Goal: Communication & Community: Share content

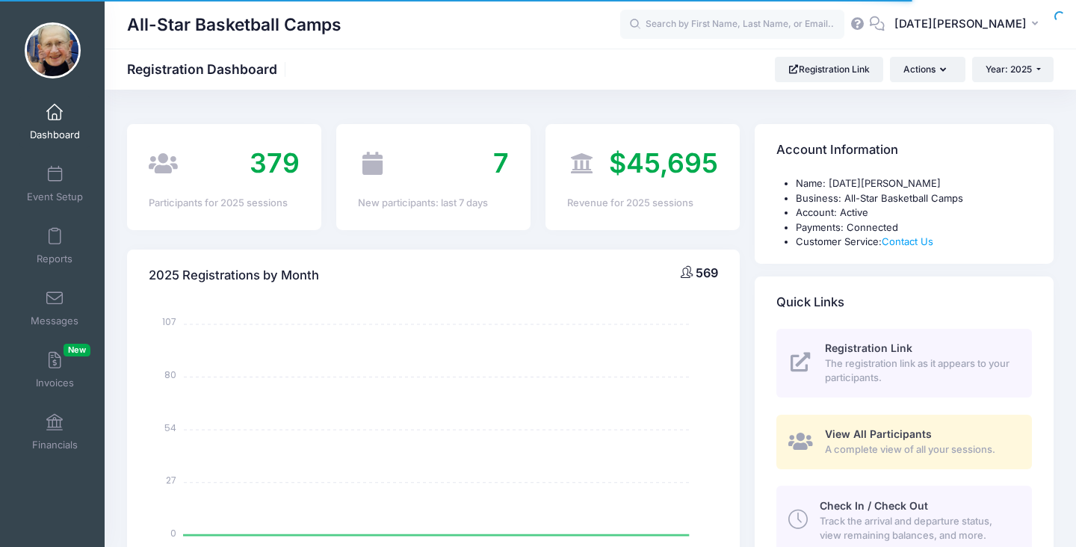
select select
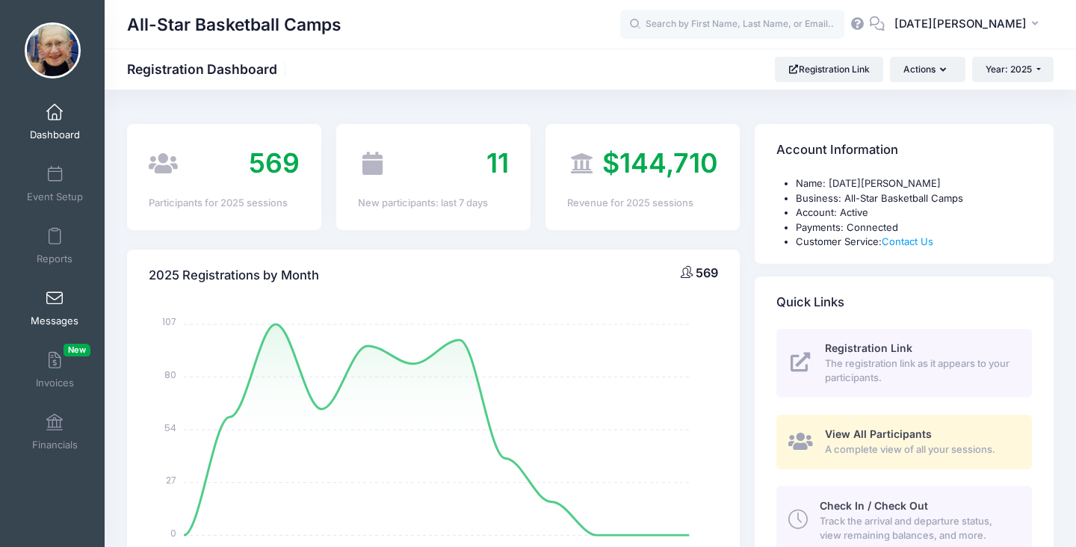
click at [55, 294] on span at bounding box center [55, 299] width 0 height 16
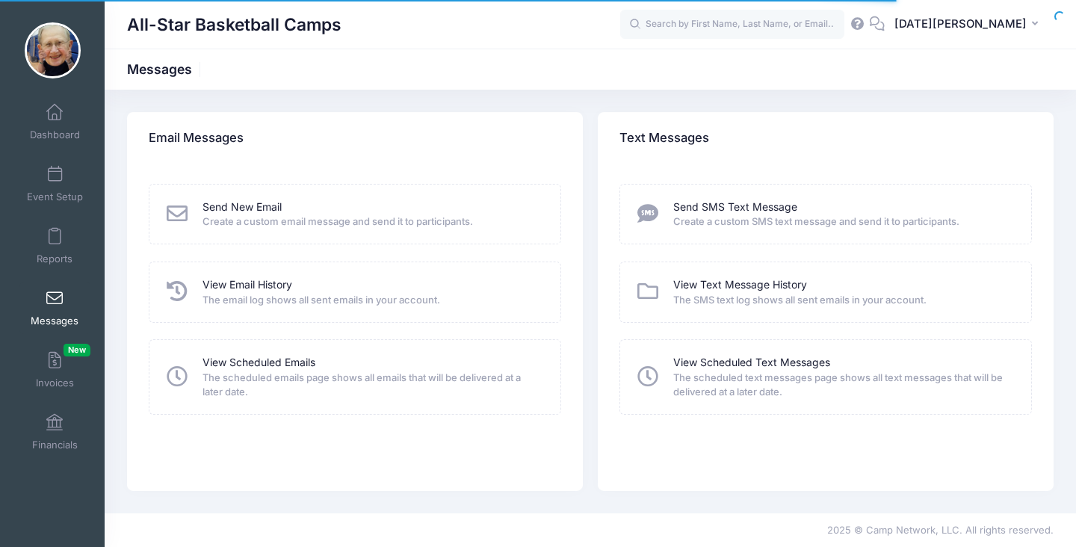
click at [247, 214] on span "Create a custom email message and send it to participants." at bounding box center [371, 221] width 338 height 15
click at [252, 208] on link "Send New Email" at bounding box center [241, 207] width 79 height 16
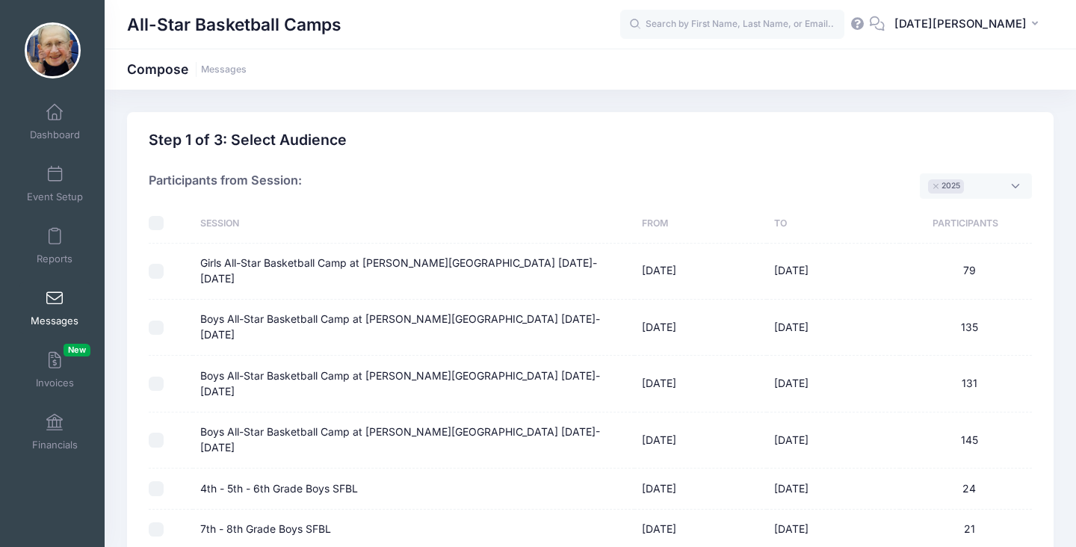
click at [152, 481] on input "4th - 5th - 6th Grade Boys SFBL" at bounding box center [156, 488] width 15 height 15
checkbox input "true"
click at [1013, 302] on td "135" at bounding box center [965, 328] width 132 height 56
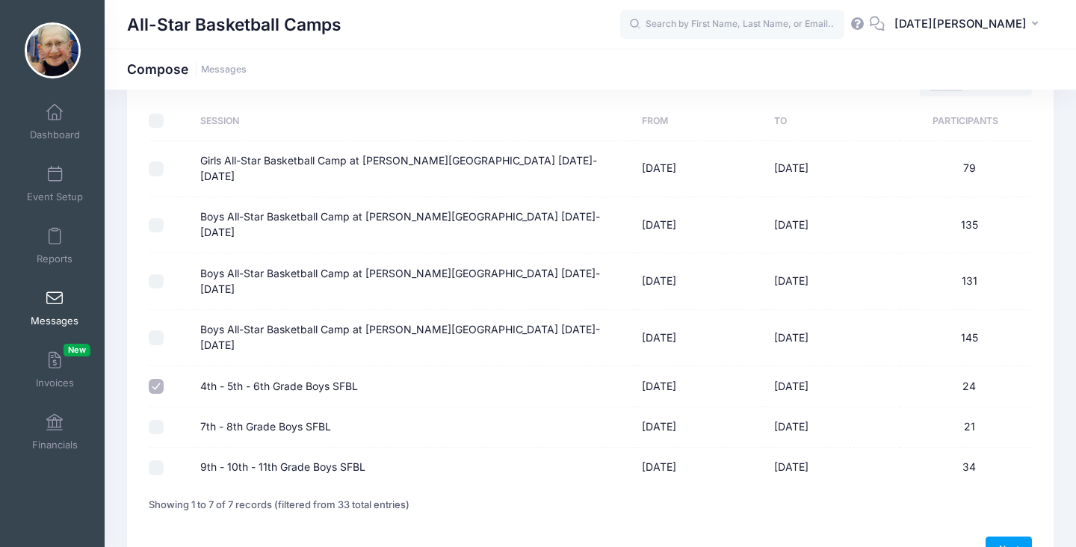
scroll to position [131, 0]
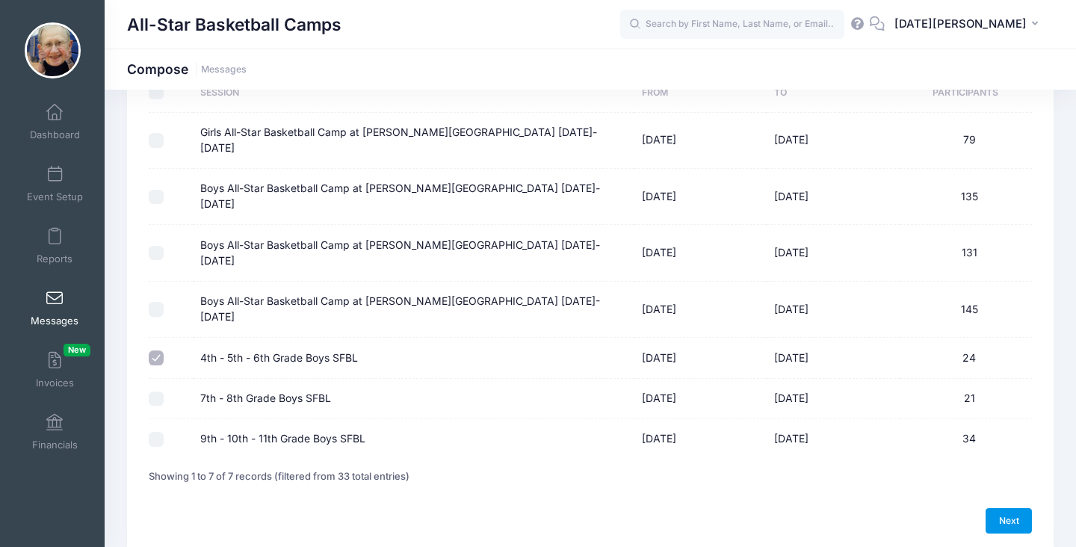
click at [996, 508] on link "Next" at bounding box center [1008, 520] width 46 height 25
select select "50"
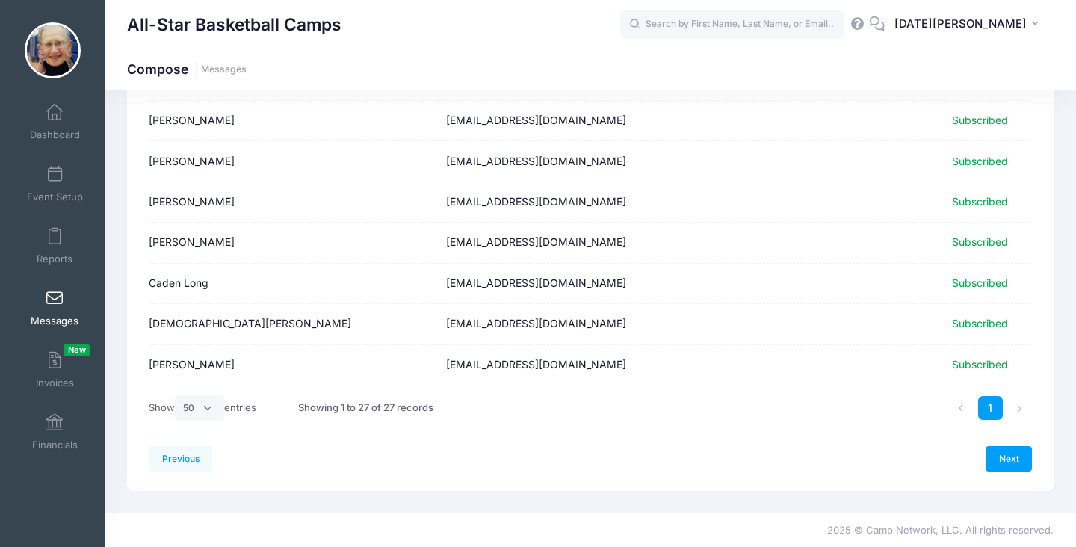
scroll to position [937, 0]
click at [1007, 460] on link "Next" at bounding box center [1008, 457] width 46 height 25
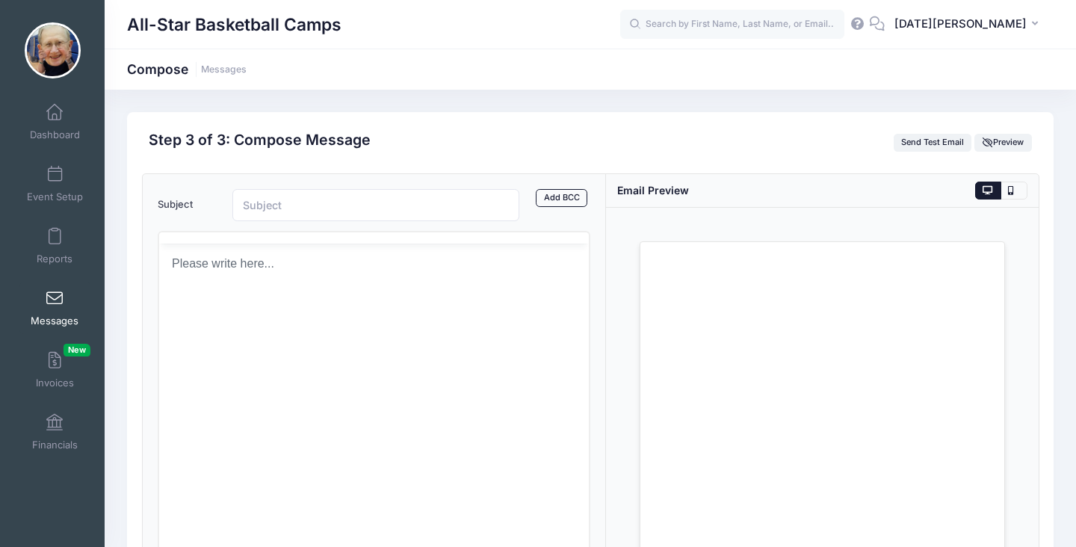
scroll to position [0, 0]
click at [388, 199] on input "Subject" at bounding box center [375, 205] width 287 height 32
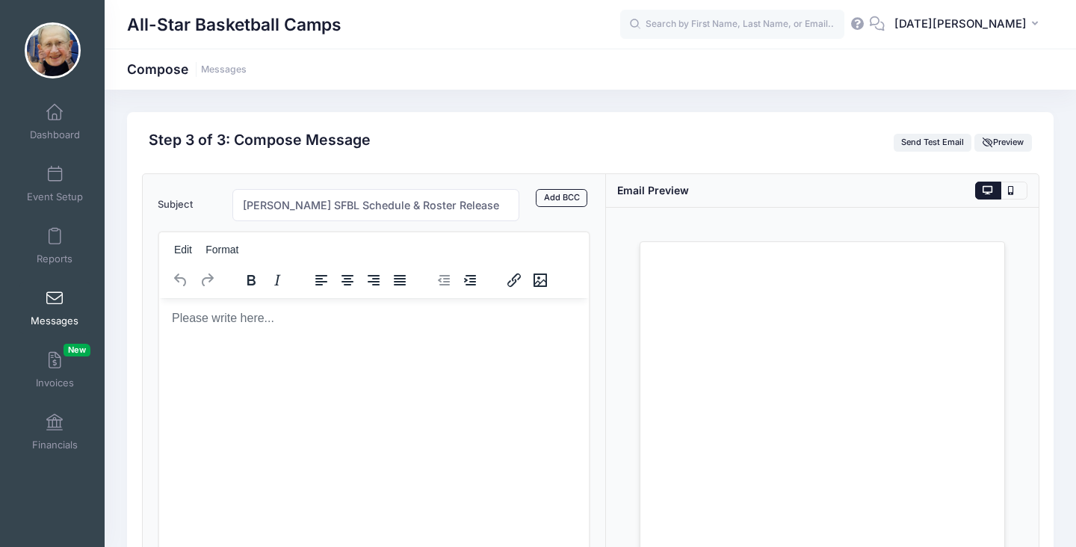
click at [273, 325] on body "Rich Text Area. Press ALT-0 for help." at bounding box center [373, 317] width 406 height 16
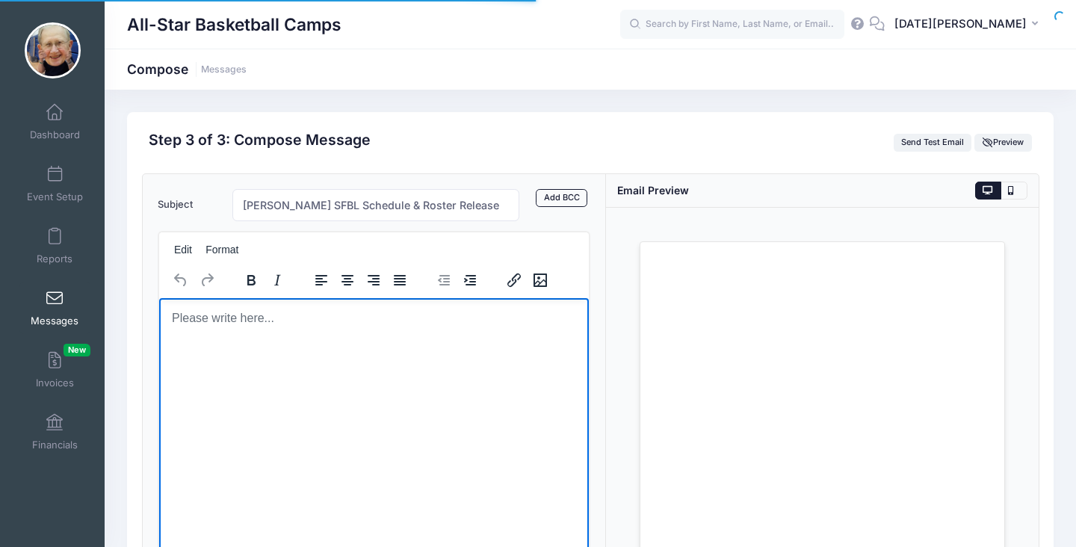
click at [228, 338] on html at bounding box center [373, 317] width 430 height 40
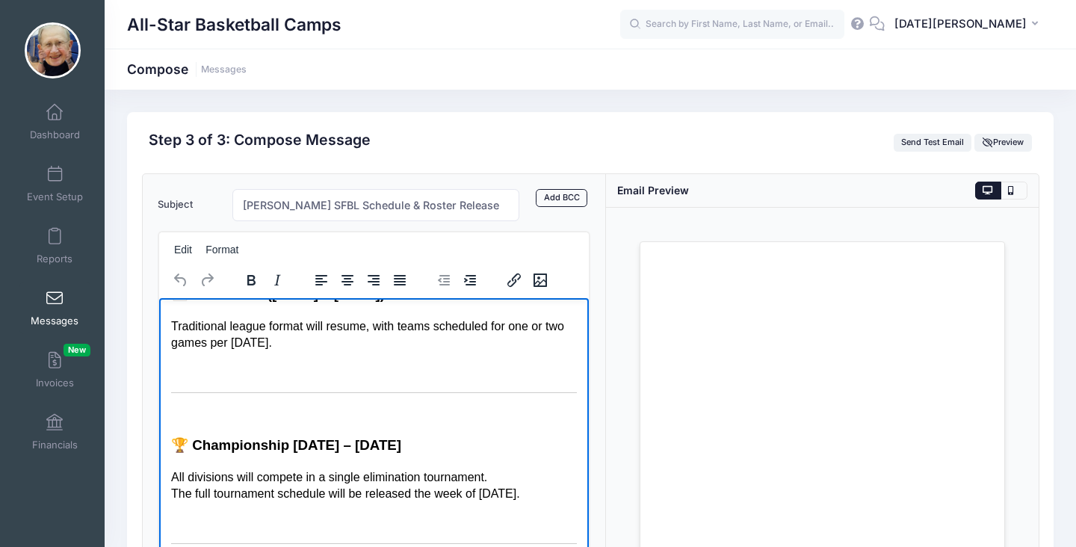
scroll to position [56, 0]
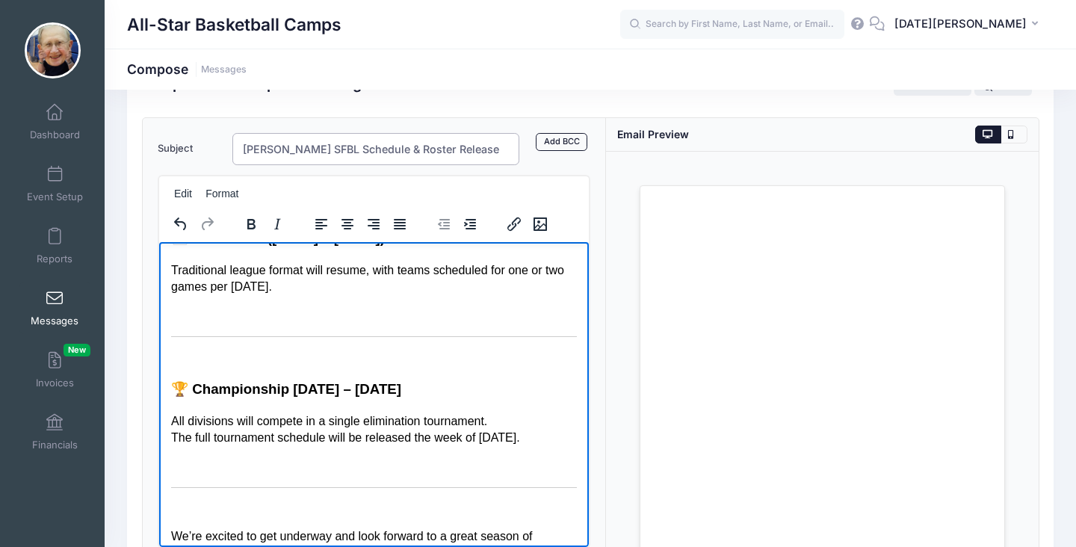
click at [459, 152] on input "Madonna SFBL Schedule & Roster Release" at bounding box center [375, 149] width 287 height 32
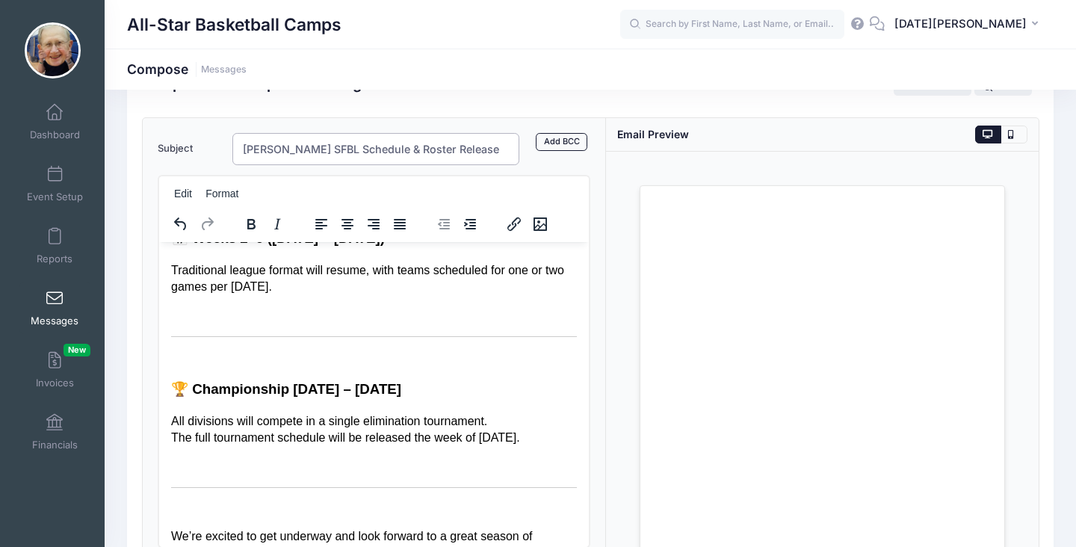
click at [462, 152] on input "Madonna SFBL Schedule & Roster Release" at bounding box center [375, 149] width 287 height 32
drag, startPoint x: 467, startPoint y: 148, endPoint x: 256, endPoint y: 138, distance: 210.9
click at [256, 139] on input "Madonna SFBL Schedul Release e & Roster" at bounding box center [375, 149] width 287 height 32
paste input "2025 SFBL – Rosters & Week 1 Schedule"
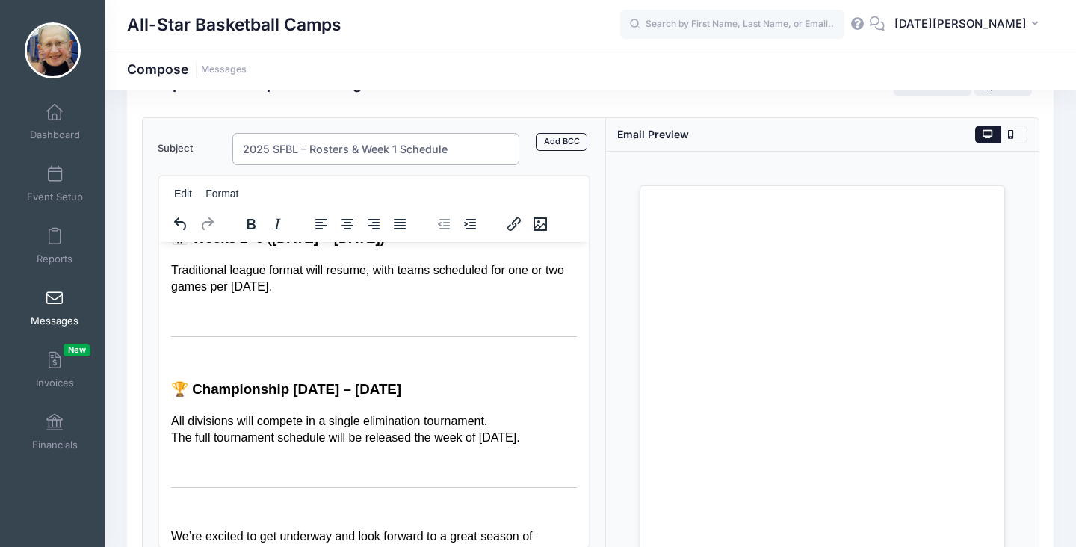
type input "2025 SFBL – Rosters & Week 1 Schedule"
click at [1041, 228] on div "Previous Send Step 3 of 4: Compose Audience Roster Compose Step 1 of 3: Select …" at bounding box center [590, 364] width 926 height 617
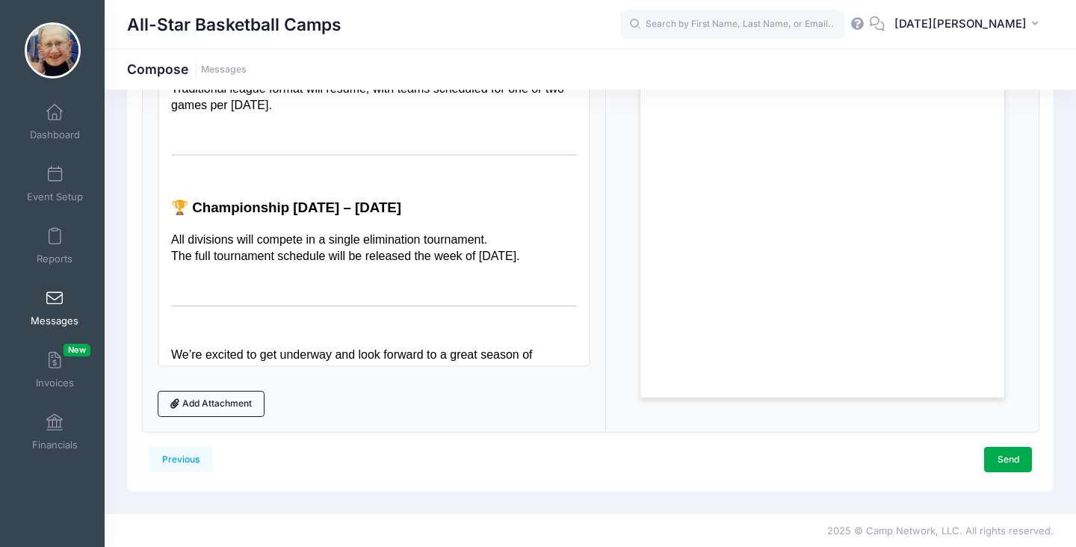
scroll to position [239, 0]
click at [244, 397] on link "Add Attachment" at bounding box center [212, 401] width 108 height 25
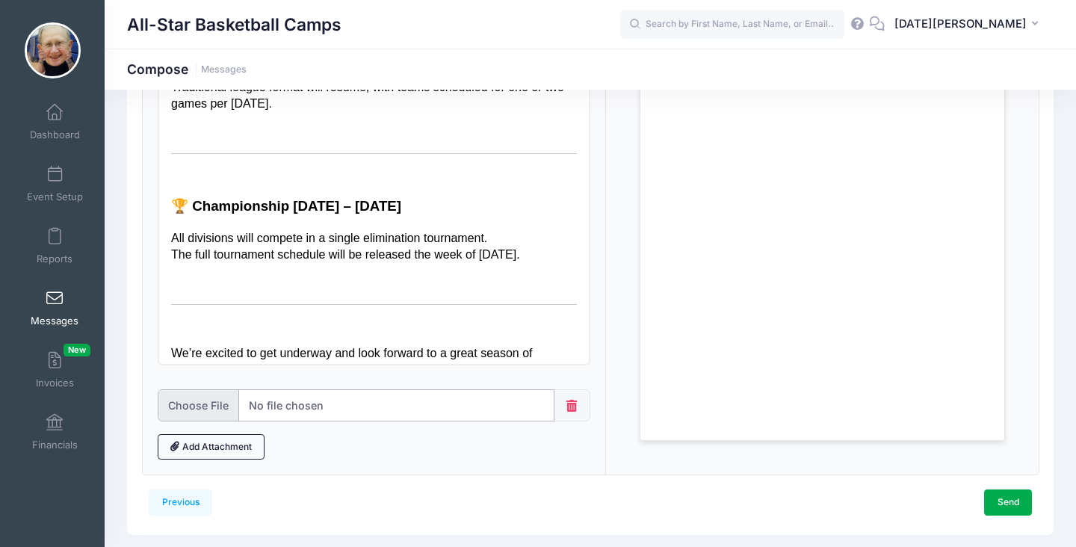
click at [195, 404] on input "file" at bounding box center [356, 405] width 397 height 32
type input "C:\fakepath\College SFBL Roster & Schedule 2025.pdf"
click at [1051, 400] on div "Previous Send Step 3 of 4: Compose Audience Roster Compose Step 1 of 3: Select …" at bounding box center [590, 204] width 926 height 662
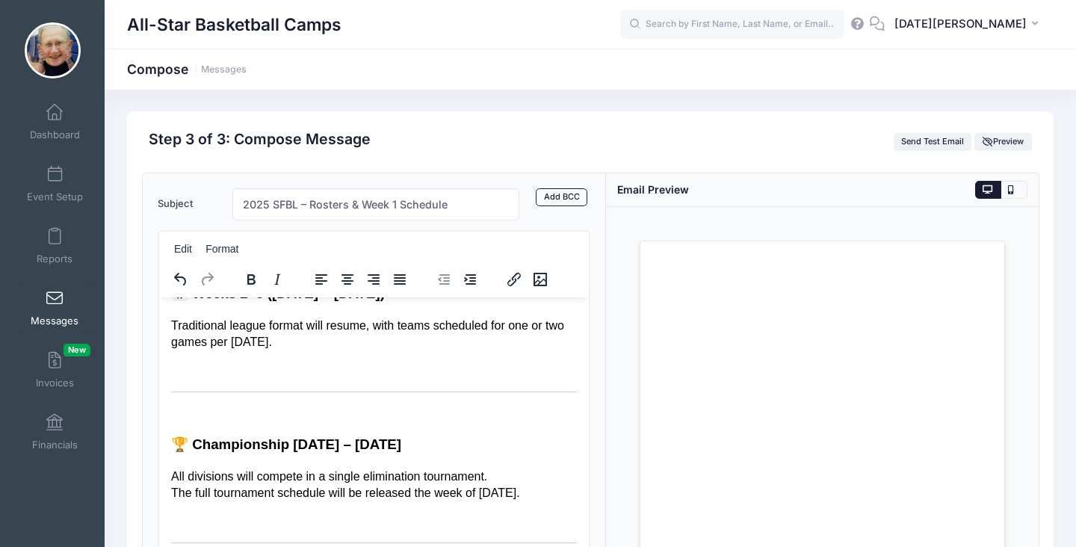
scroll to position [0, 0]
click at [1056, 322] on div "Previous Send Step 3 of 4: Compose Audience Roster Compose Step 1 of 3: Select …" at bounding box center [590, 443] width 941 height 662
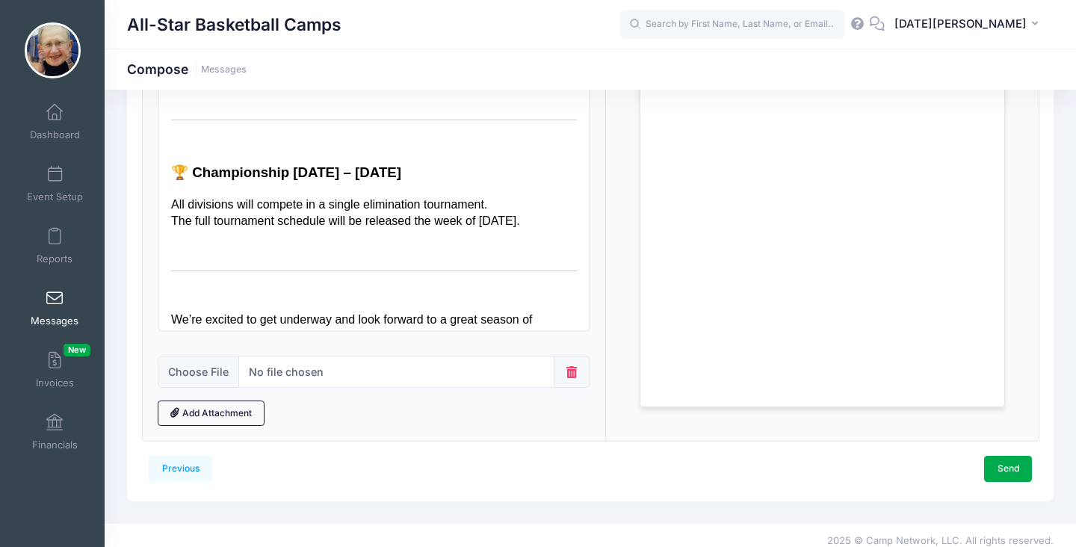
scroll to position [283, 0]
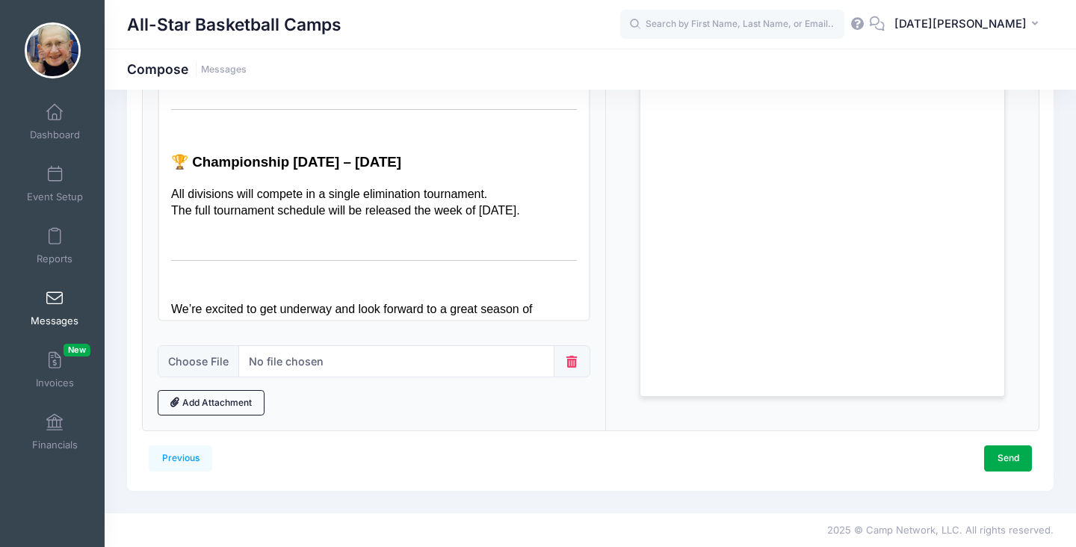
click at [1056, 322] on div "Previous Send Step 3 of 4: Compose Audience Roster Compose Step 1 of 3: Select …" at bounding box center [590, 160] width 941 height 662
click at [178, 465] on link "Previous" at bounding box center [181, 457] width 64 height 25
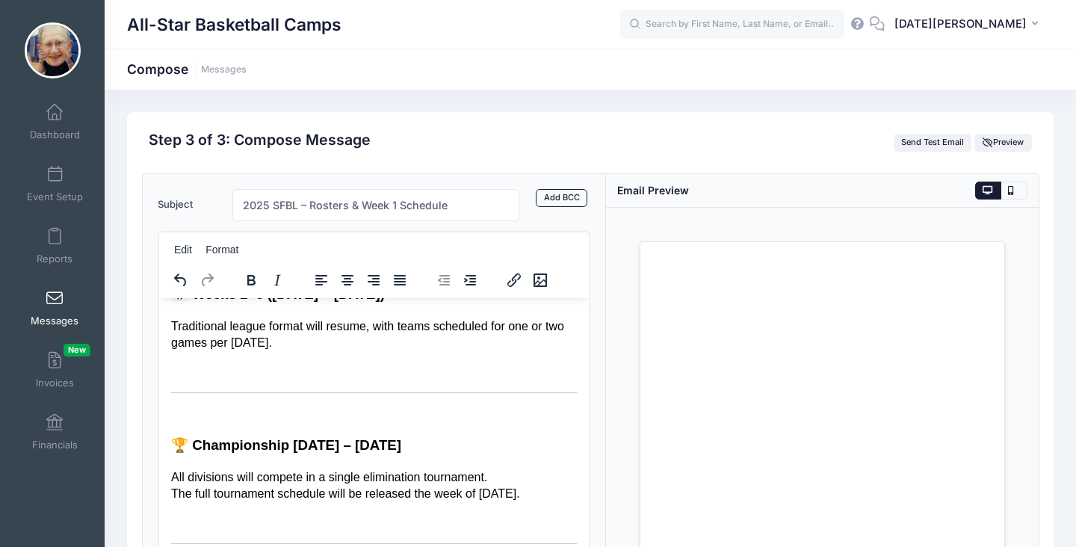
scroll to position [0, 0]
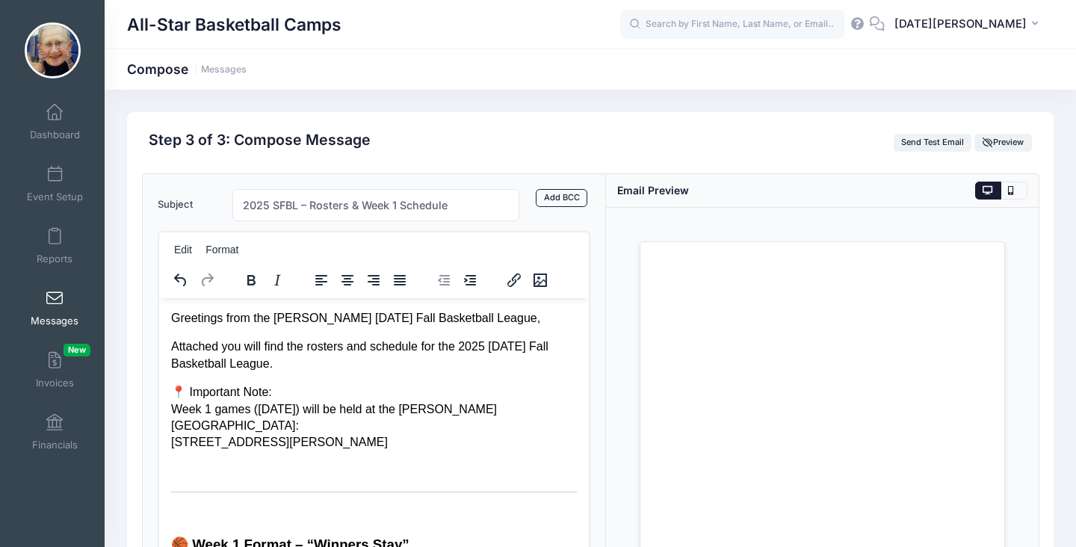
select select "50"
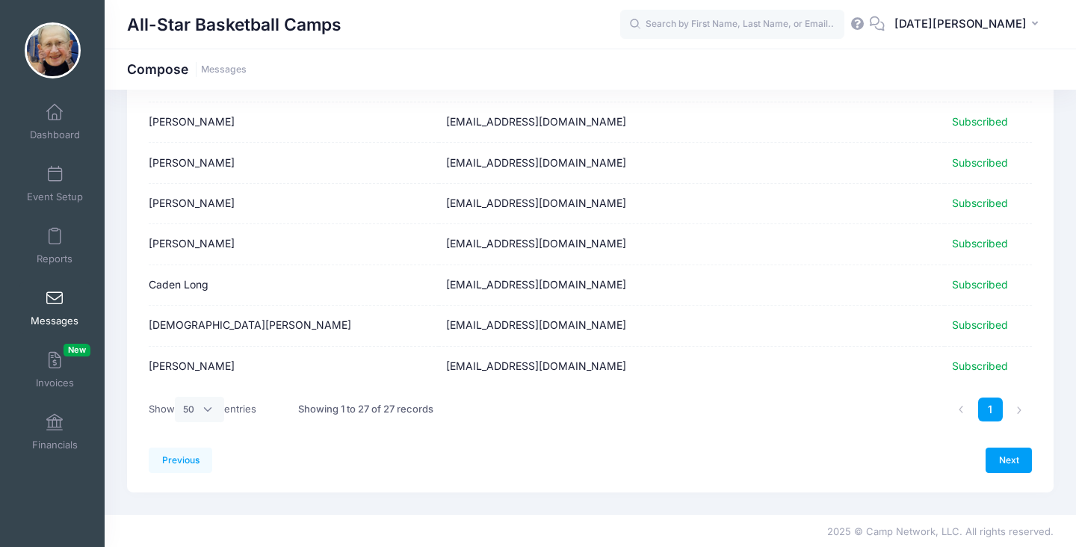
scroll to position [937, 0]
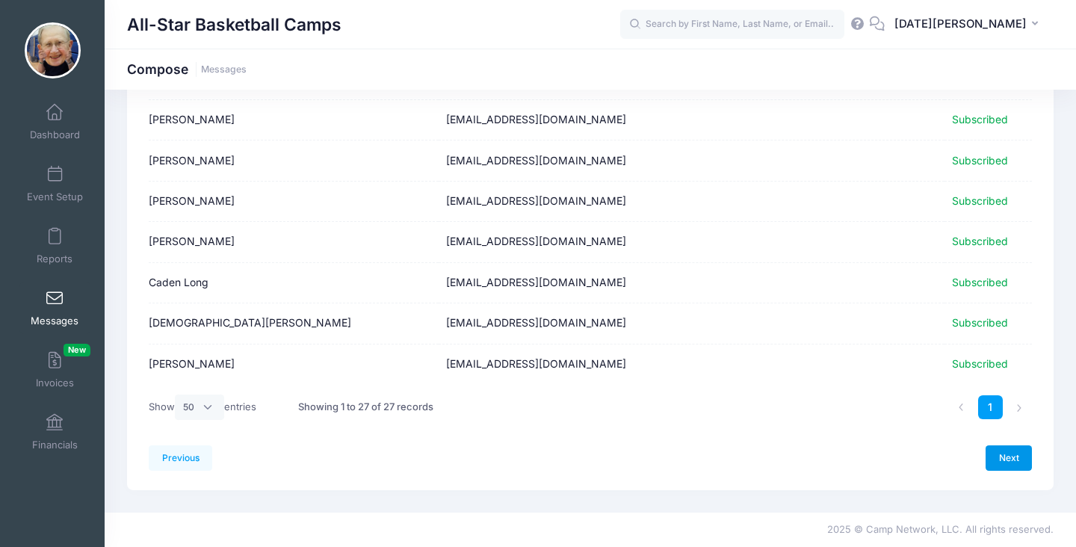
click at [1023, 451] on link "Next" at bounding box center [1008, 457] width 46 height 25
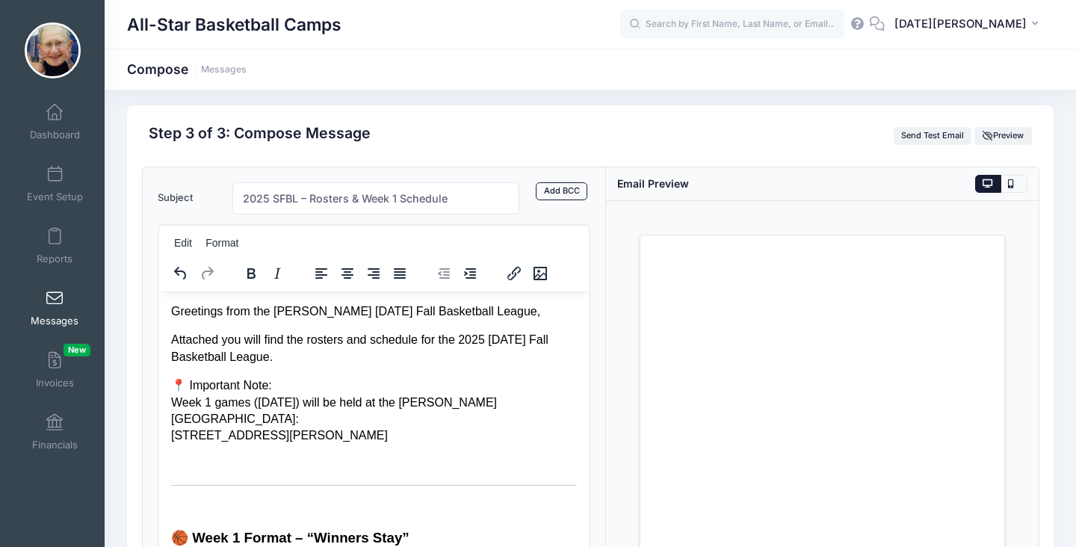
scroll to position [0, 0]
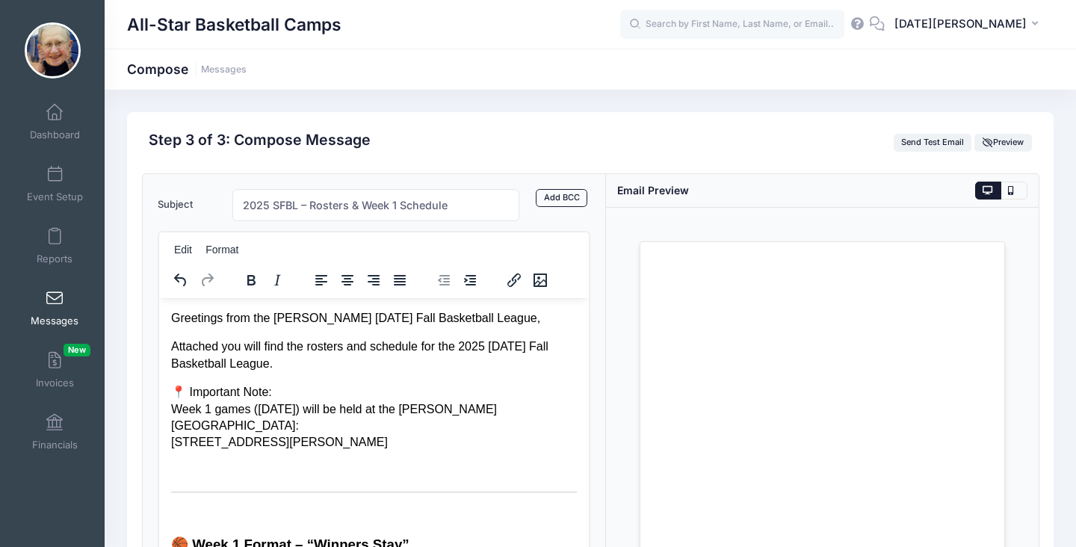
click at [1039, 442] on div "Previous Send Step 3 of 4: Compose Audience Roster Compose Step 1 of 3: Select …" at bounding box center [590, 443] width 926 height 662
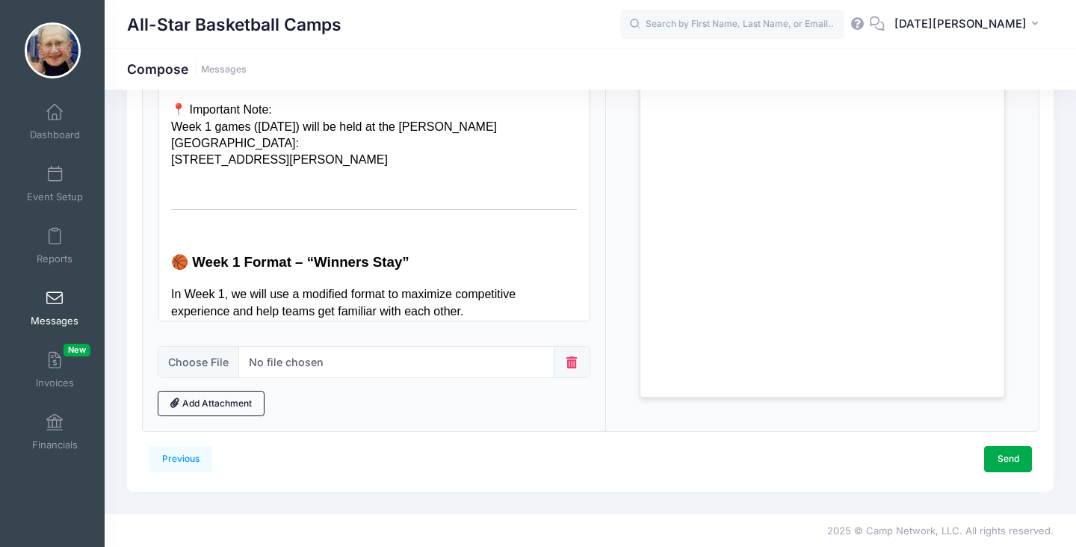
scroll to position [283, 0]
click at [1004, 456] on link "Send" at bounding box center [1008, 457] width 48 height 25
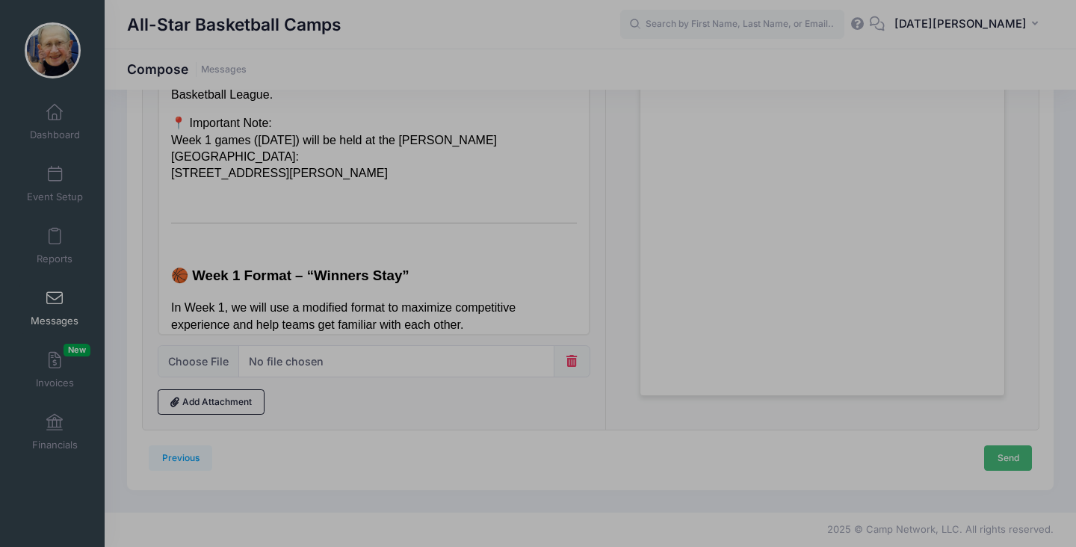
scroll to position [0, 0]
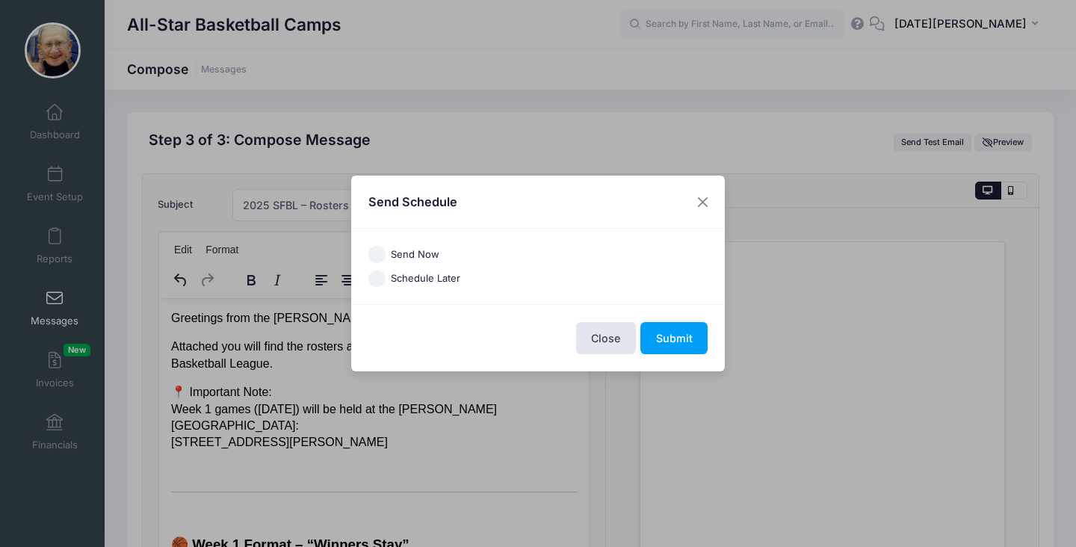
click at [377, 250] on input "Send Now" at bounding box center [376, 254] width 17 height 17
radio input "true"
click at [687, 340] on button "Submit" at bounding box center [673, 338] width 67 height 32
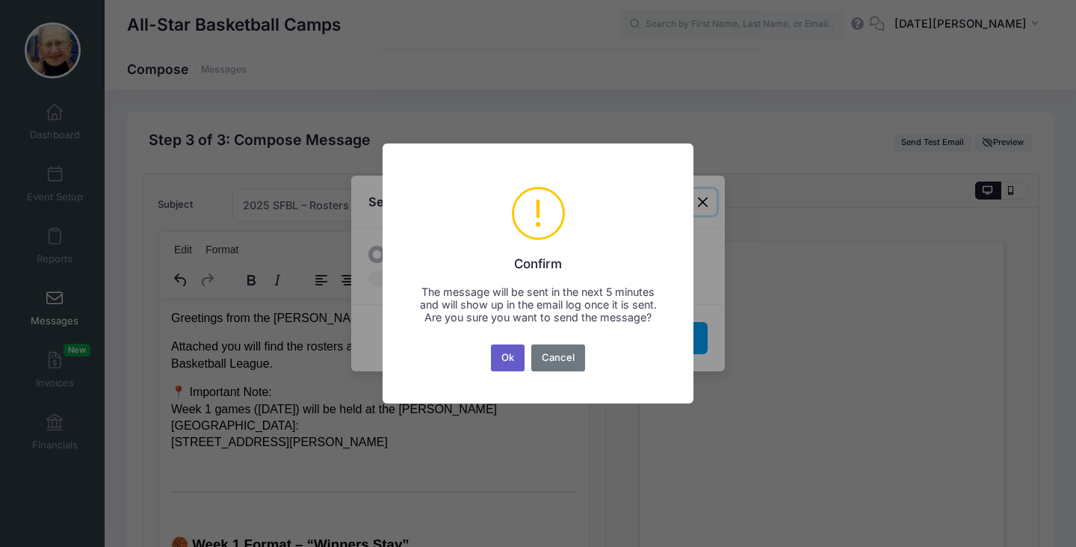
click at [516, 364] on button "Ok" at bounding box center [508, 357] width 34 height 27
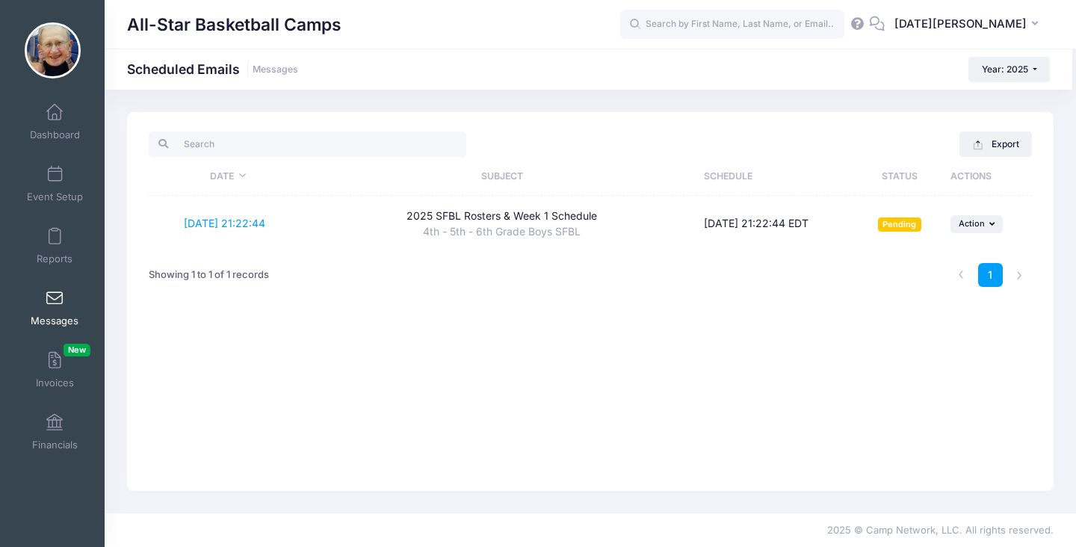
click at [55, 297] on span at bounding box center [55, 299] width 0 height 16
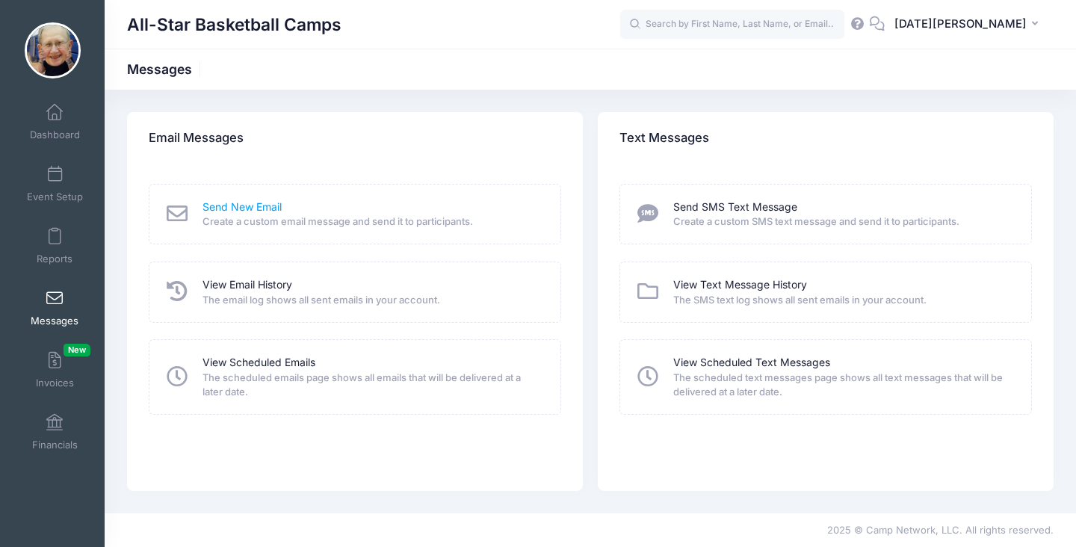
click at [244, 208] on link "Send New Email" at bounding box center [241, 207] width 79 height 16
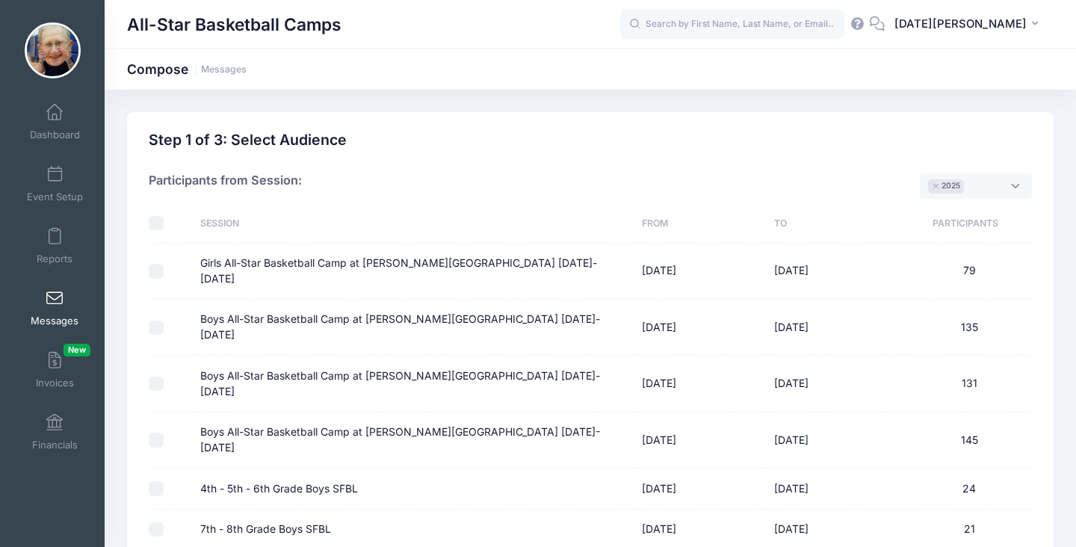
click at [162, 522] on input "7th - 8th Grade Boys SFBL" at bounding box center [156, 529] width 15 height 15
checkbox input "true"
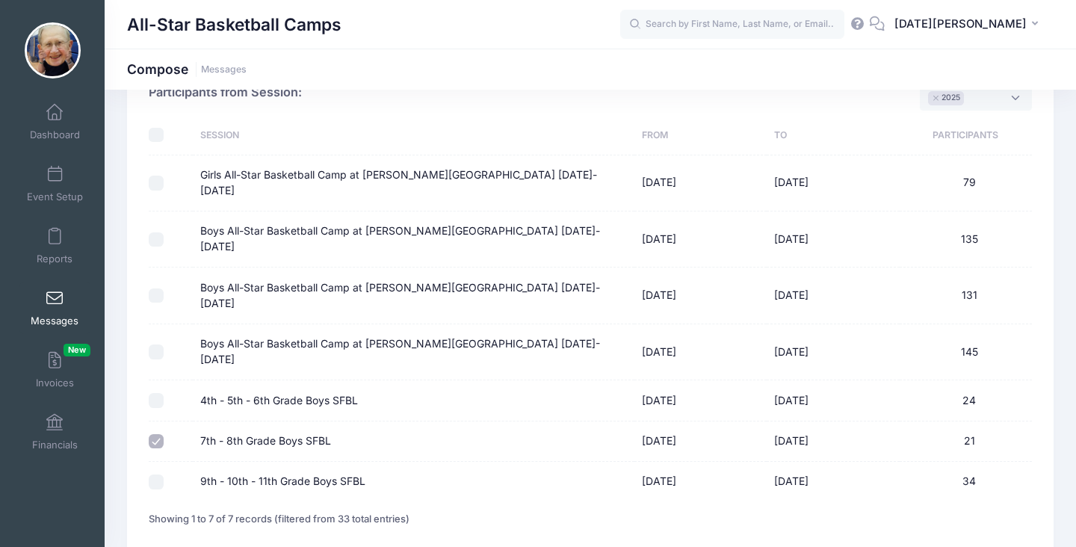
scroll to position [90, 0]
select select "50"
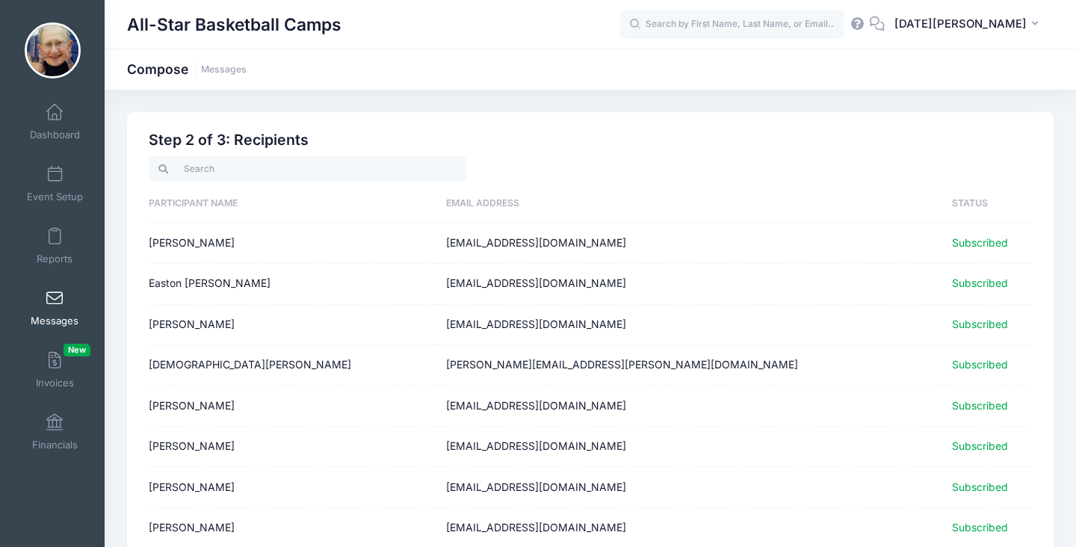
click at [1021, 482] on td "Subscribed" at bounding box center [987, 487] width 87 height 40
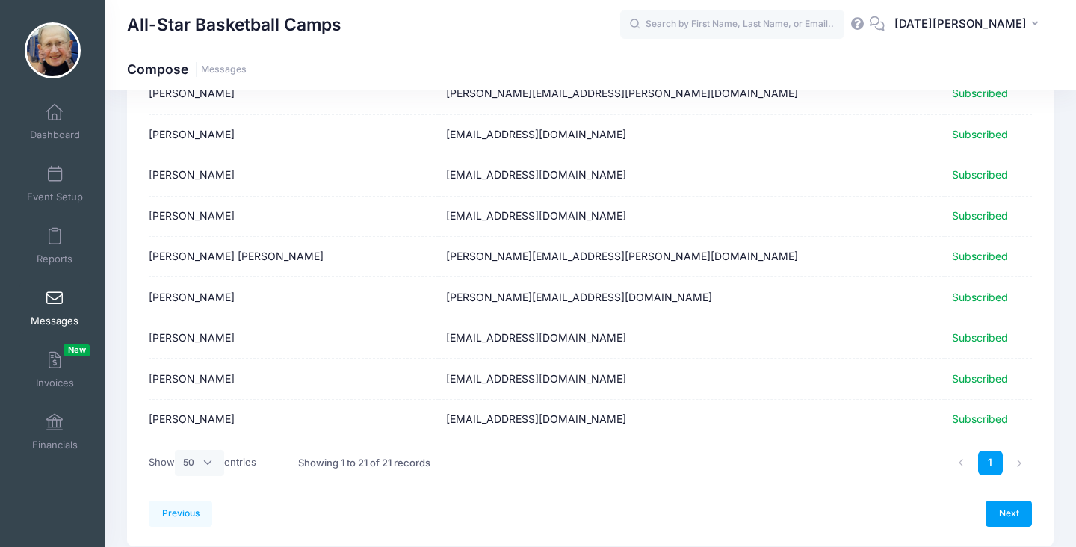
scroll to position [693, 0]
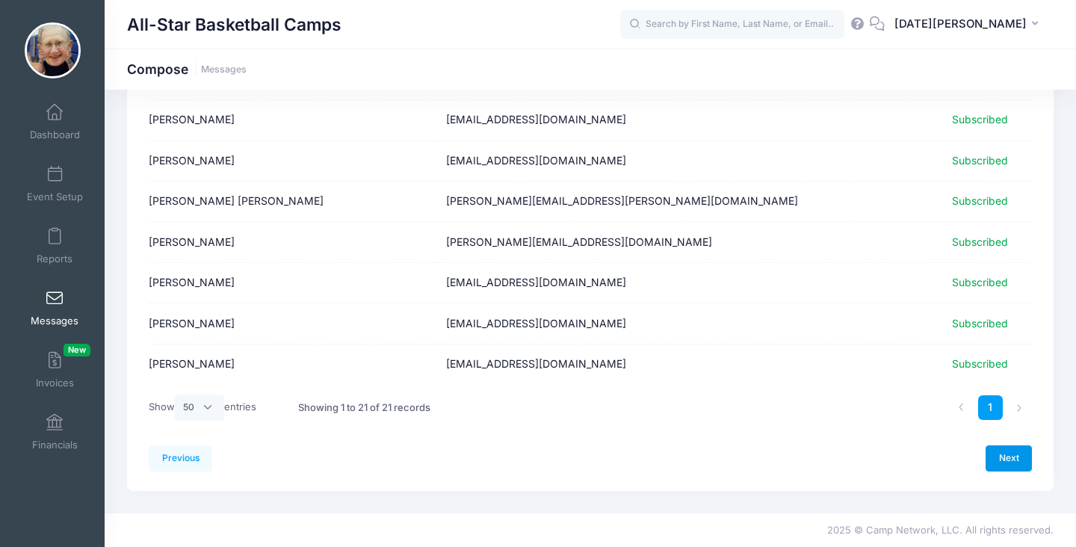
click at [1012, 454] on link "Next" at bounding box center [1008, 457] width 46 height 25
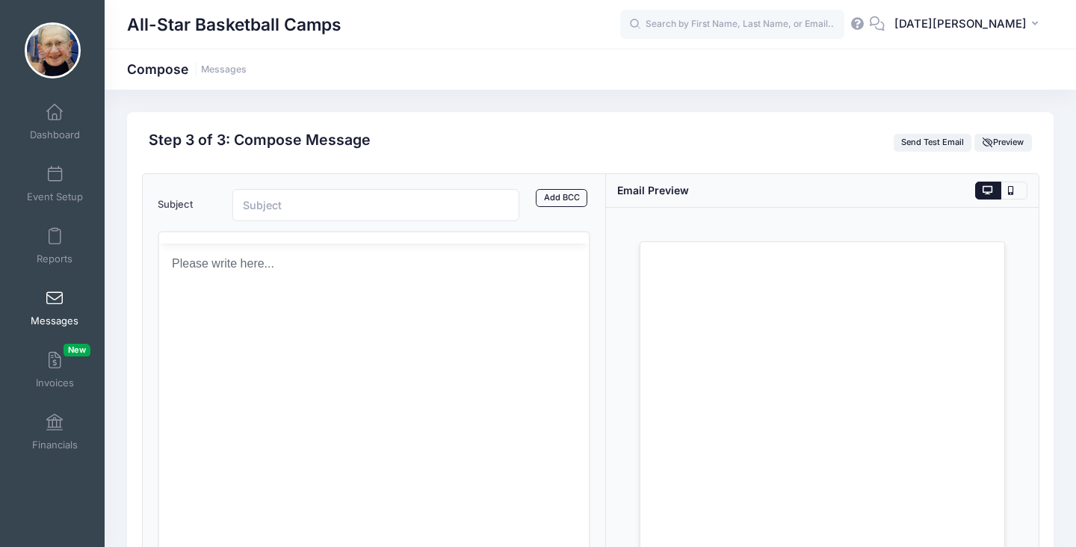
scroll to position [0, 0]
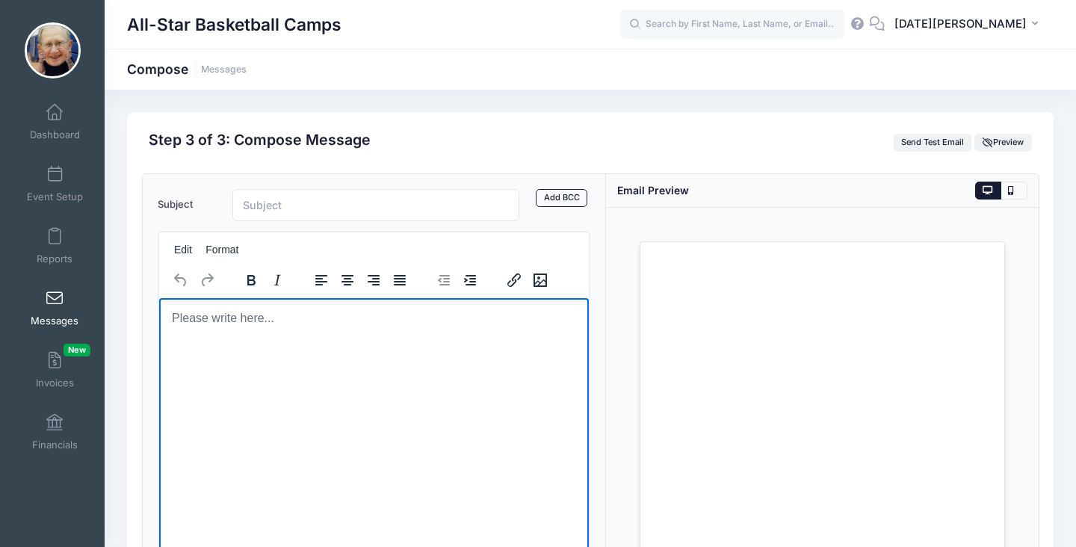
click at [509, 338] on html at bounding box center [373, 317] width 430 height 40
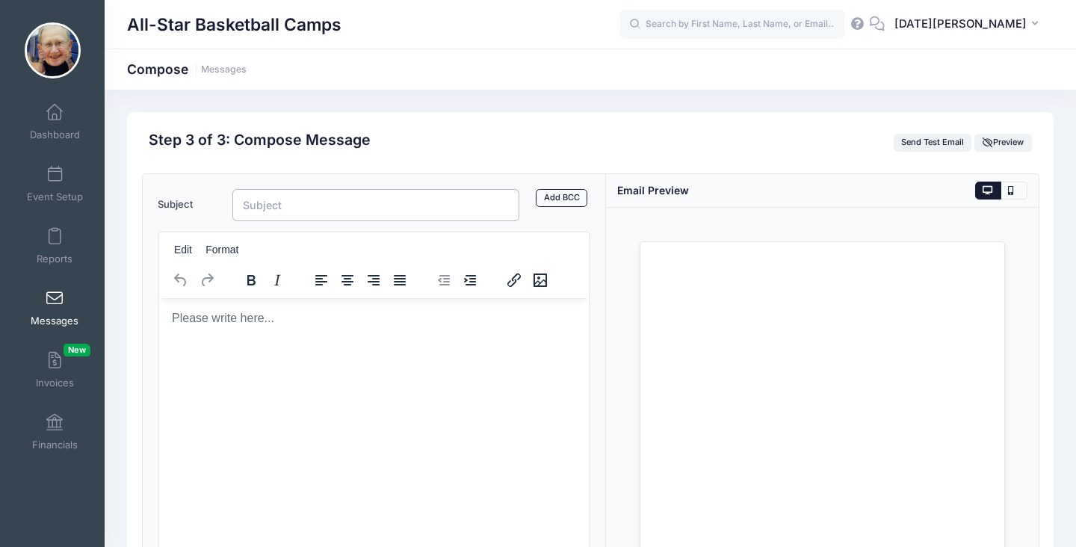
click at [415, 204] on input "Subject" at bounding box center [375, 205] width 287 height 32
type input "2025 SFBL – Rosters & Week 1 Schedule"
click at [300, 338] on html at bounding box center [373, 317] width 430 height 40
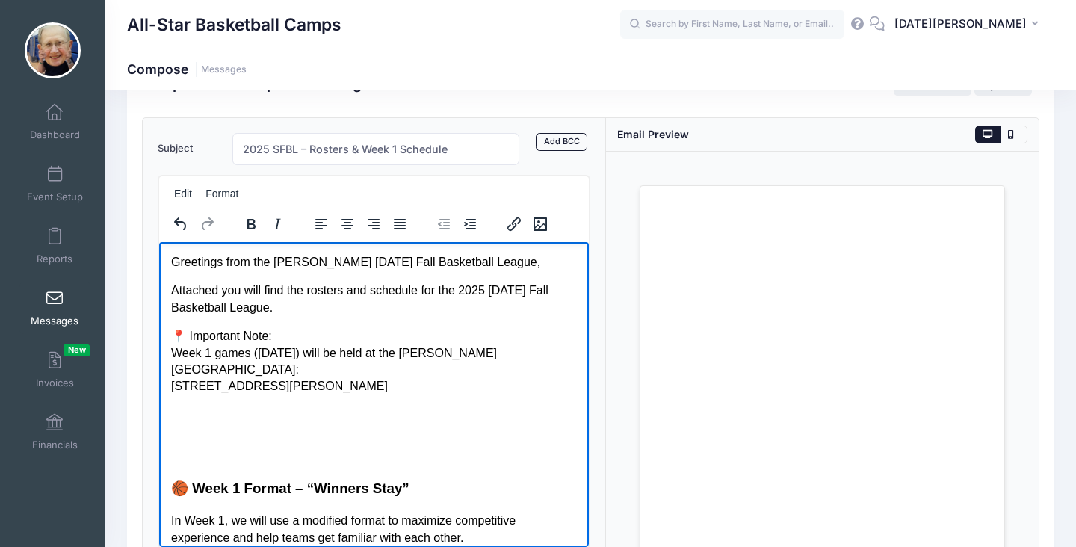
scroll to position [538, 0]
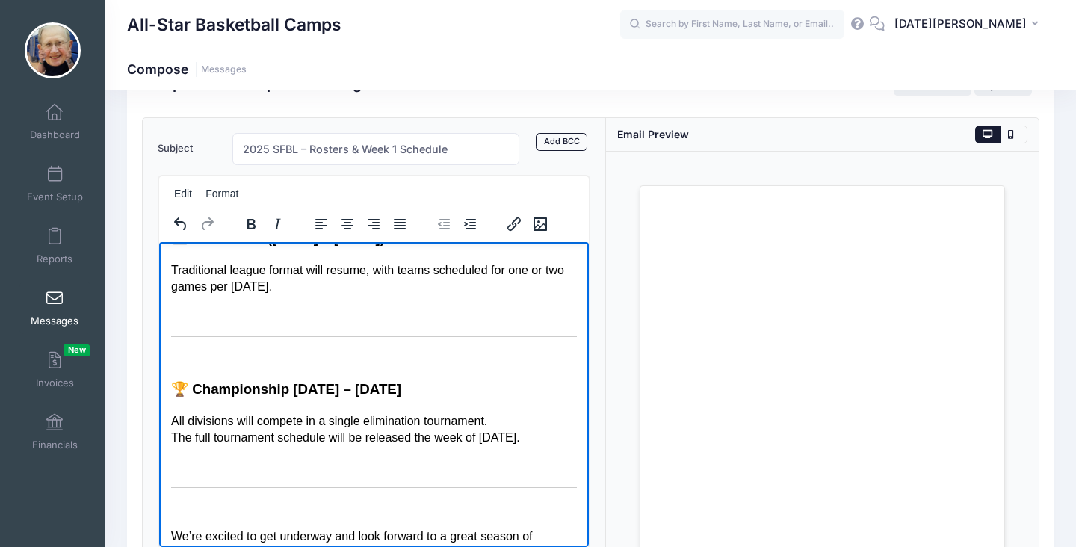
click at [1015, 285] on div "Loading..." at bounding box center [822, 383] width 433 height 462
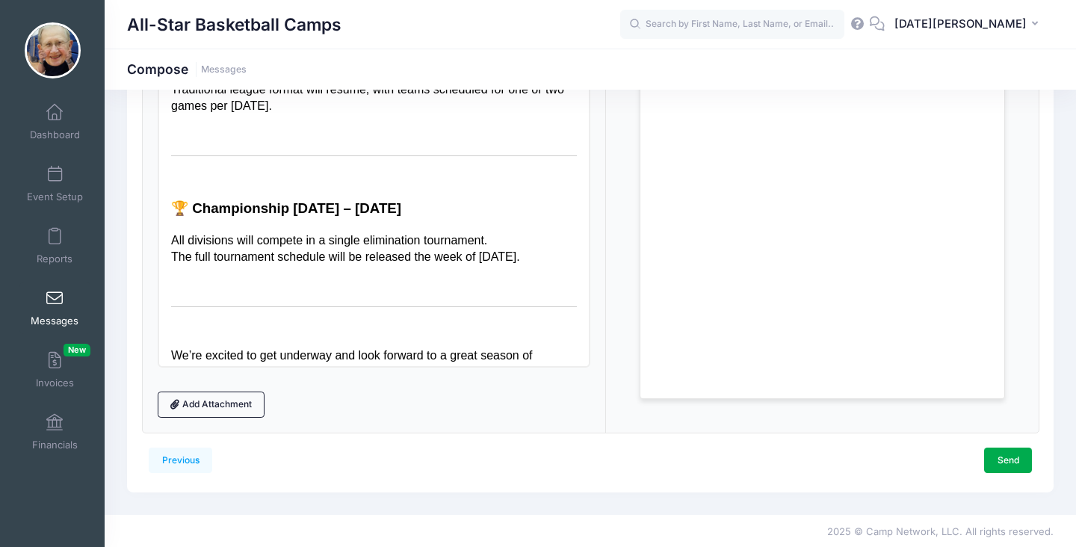
scroll to position [239, 0]
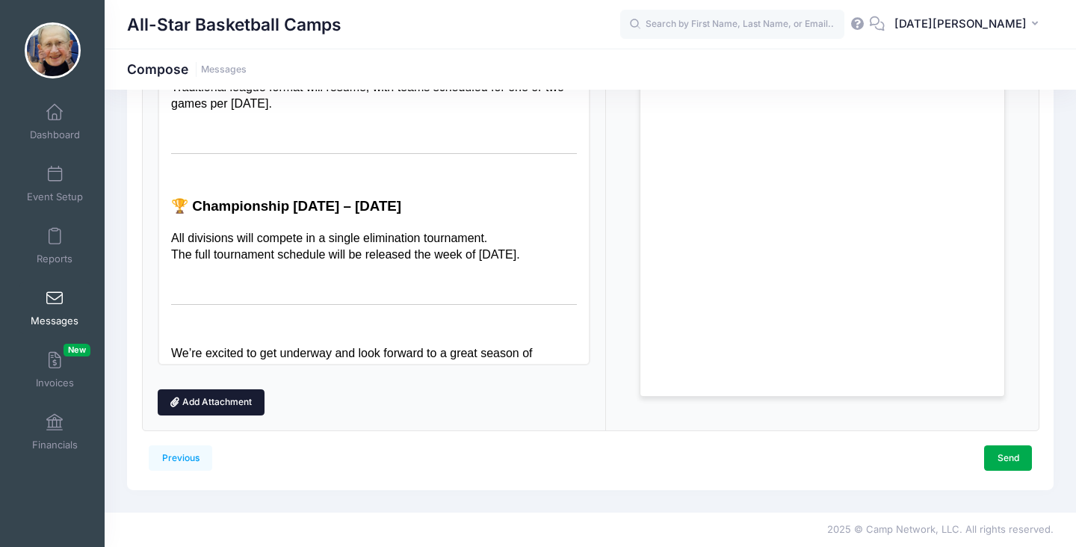
click at [230, 400] on link "Add Attachment" at bounding box center [212, 401] width 108 height 25
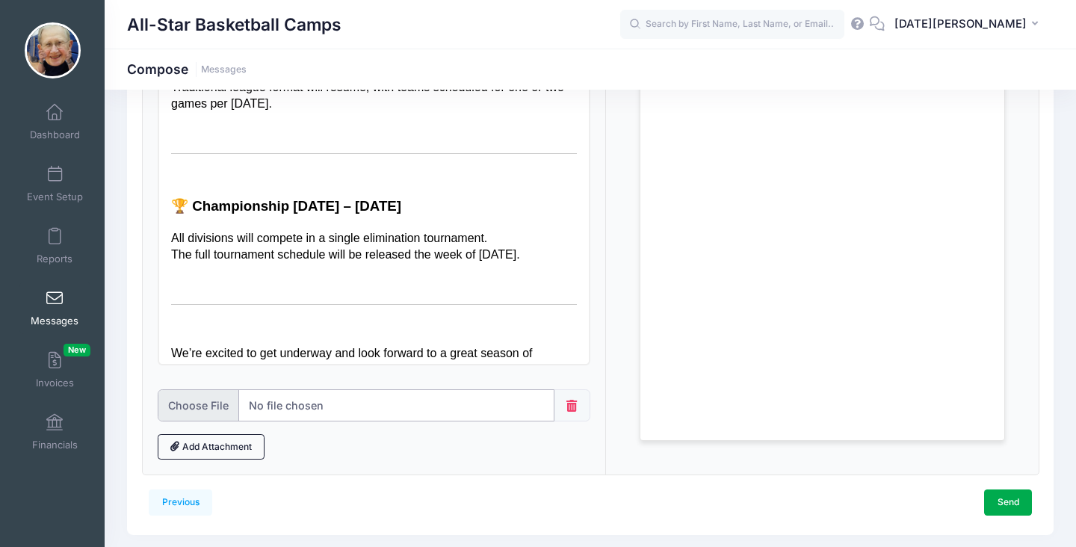
click at [274, 406] on input "file" at bounding box center [356, 405] width 397 height 32
click at [225, 445] on link "Add Attachment" at bounding box center [212, 446] width 108 height 25
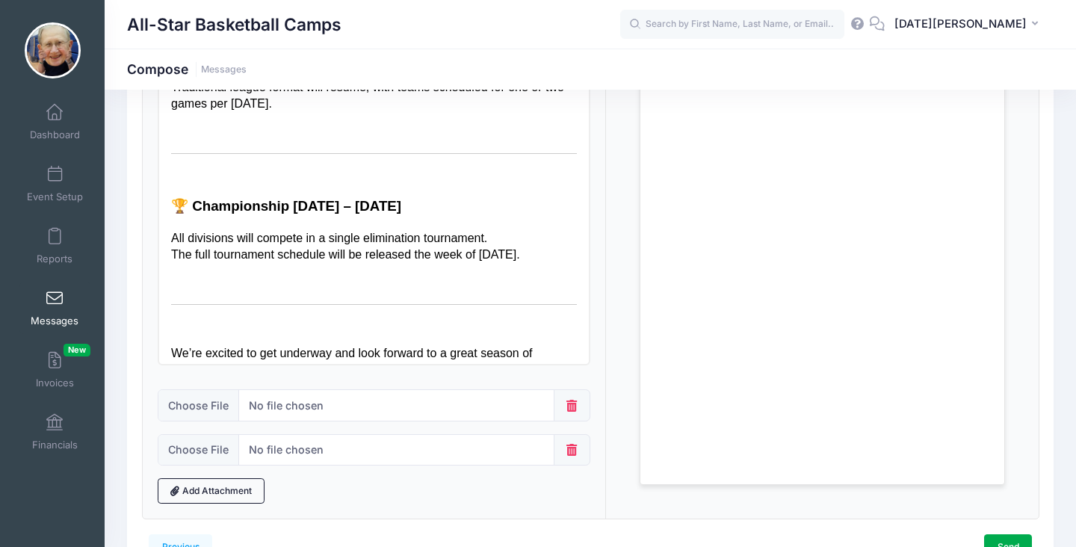
click at [576, 448] on icon at bounding box center [571, 450] width 15 height 12
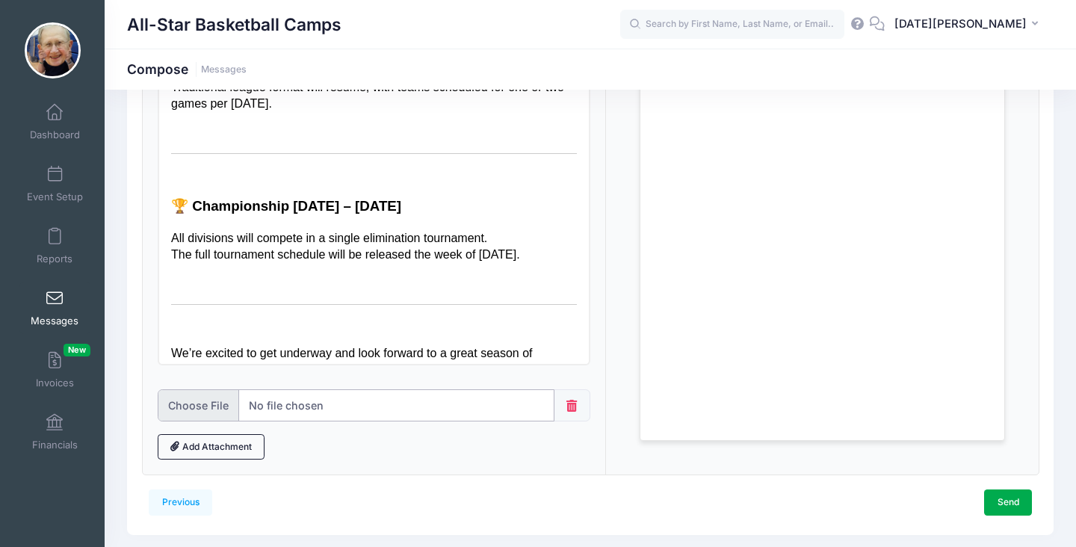
click at [383, 417] on input "file" at bounding box center [356, 405] width 397 height 32
type input "C:\fakepath\Pro SFBL Roster & Schedule 2025.pdf"
click at [1010, 502] on link "Send" at bounding box center [1008, 501] width 48 height 25
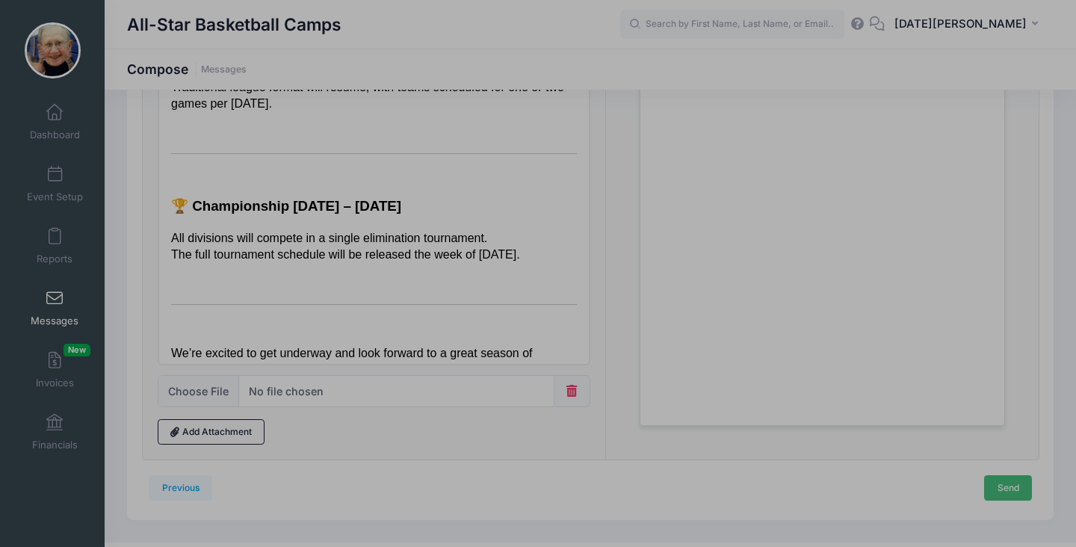
scroll to position [0, 0]
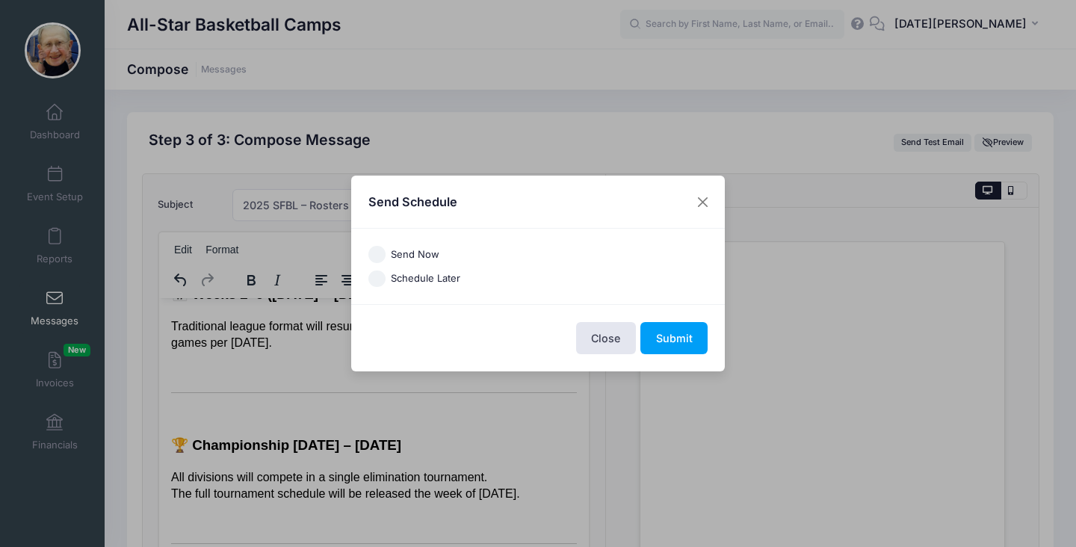
click at [383, 251] on input "Send Now" at bounding box center [376, 254] width 17 height 17
radio input "true"
click at [690, 343] on button "Submit" at bounding box center [673, 338] width 67 height 32
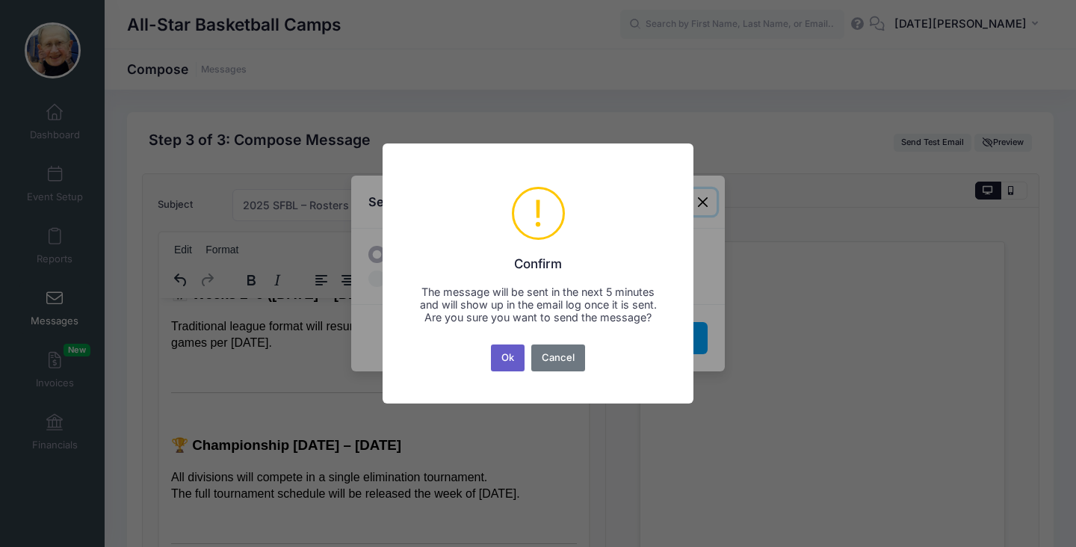
click at [510, 365] on button "Ok" at bounding box center [508, 357] width 34 height 27
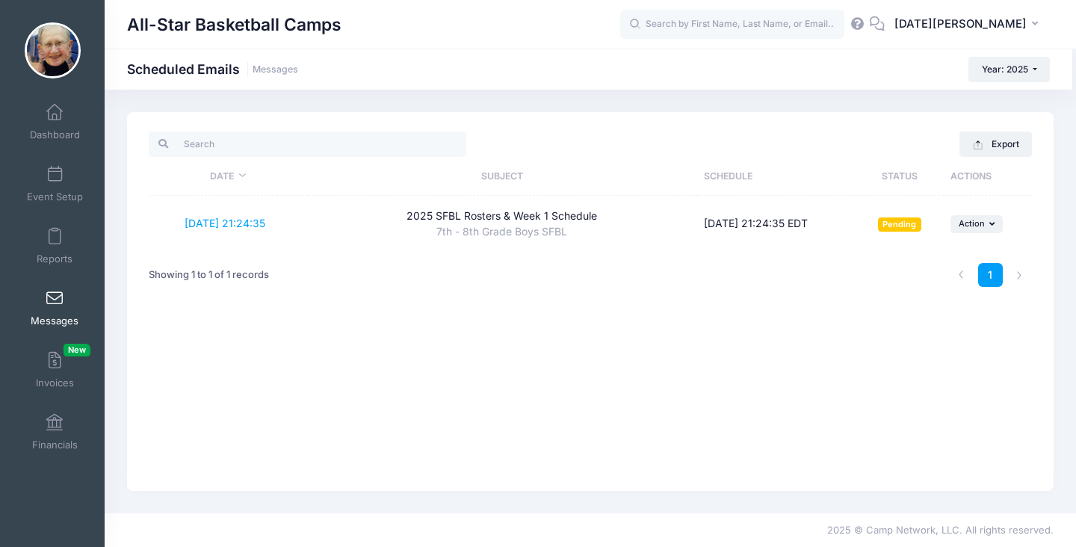
click at [55, 296] on span at bounding box center [55, 299] width 0 height 16
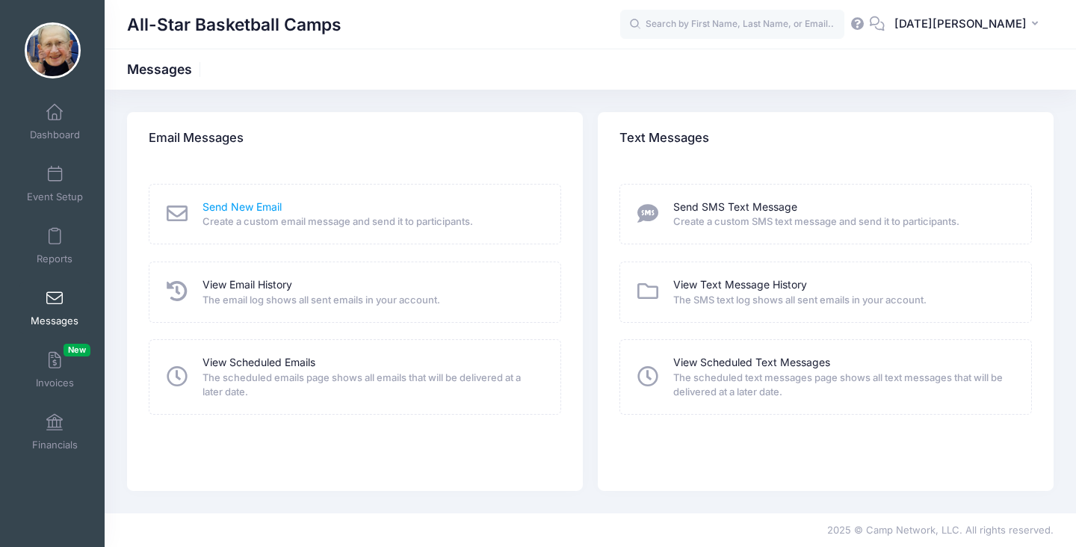
click at [242, 205] on link "Send New Email" at bounding box center [241, 207] width 79 height 16
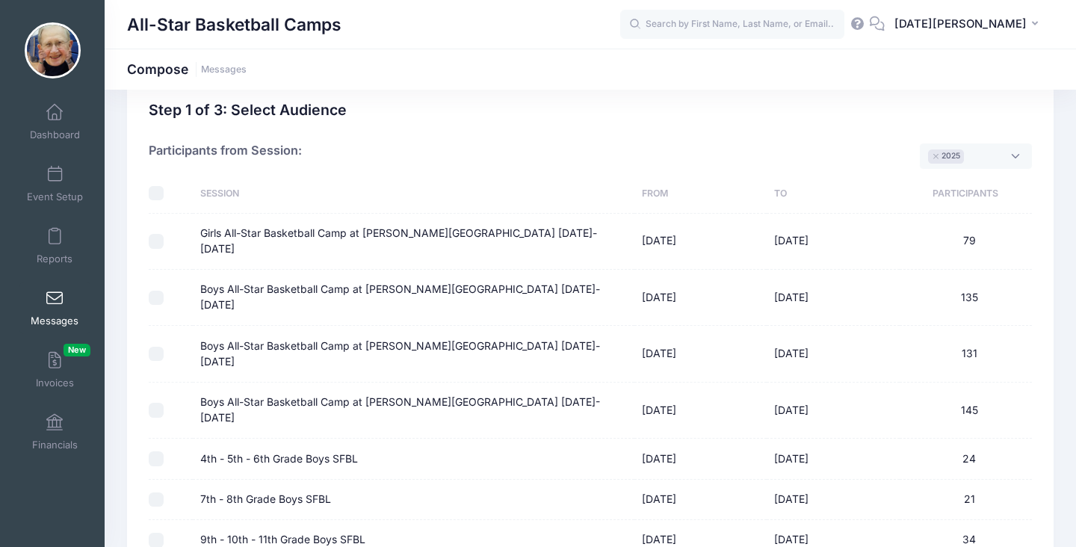
scroll to position [60, 0]
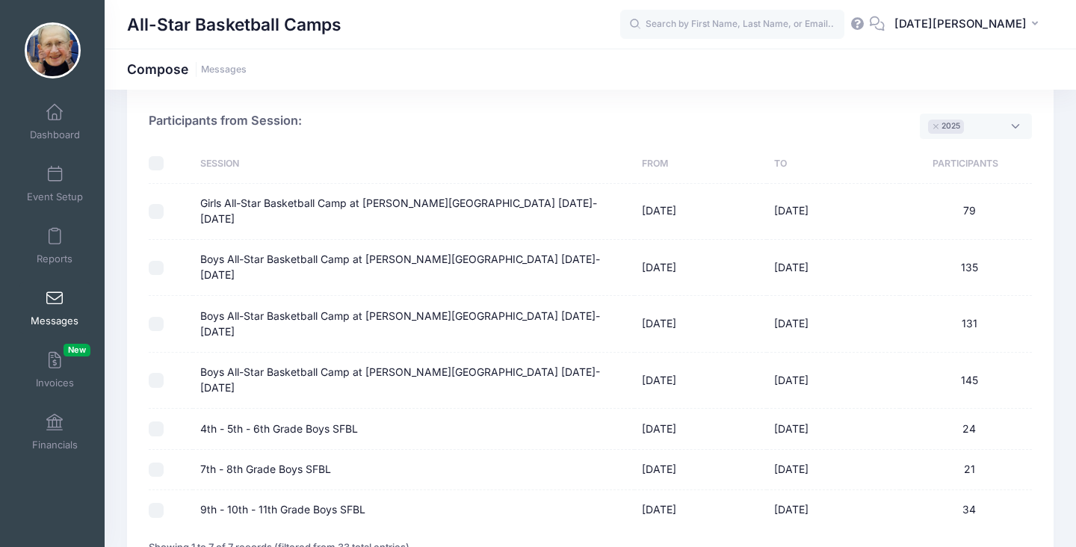
click at [159, 503] on input "9th - 10th - 11th Grade Boys SFBL" at bounding box center [156, 510] width 15 height 15
checkbox input "true"
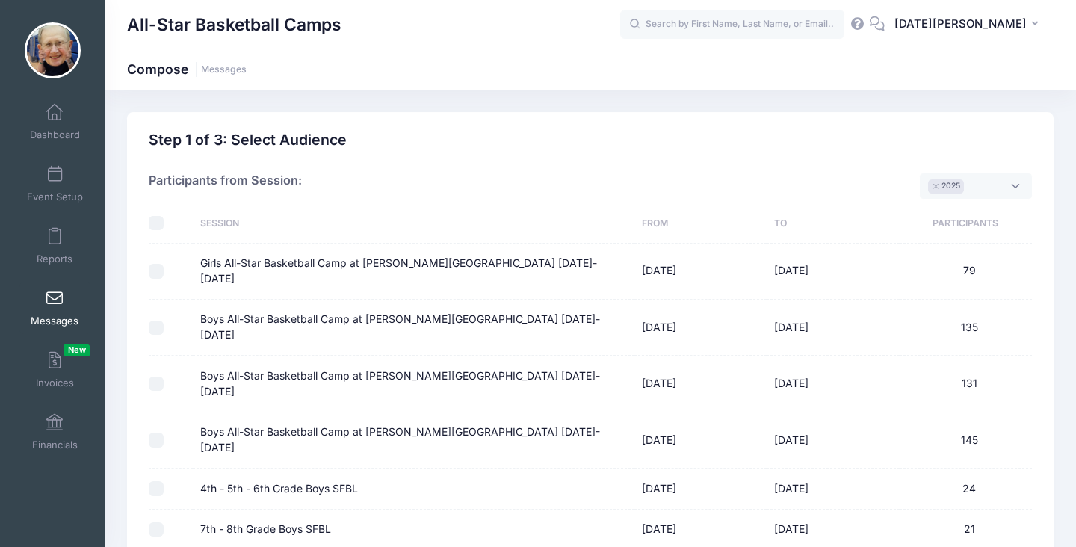
select select "50"
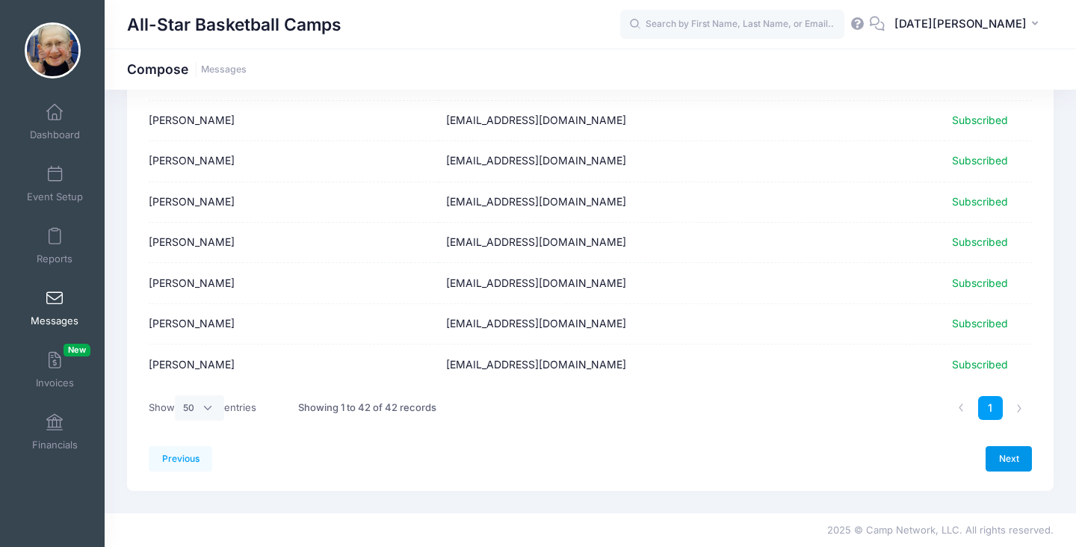
scroll to position [1547, 0]
click at [1009, 459] on link "Next" at bounding box center [1008, 457] width 46 height 25
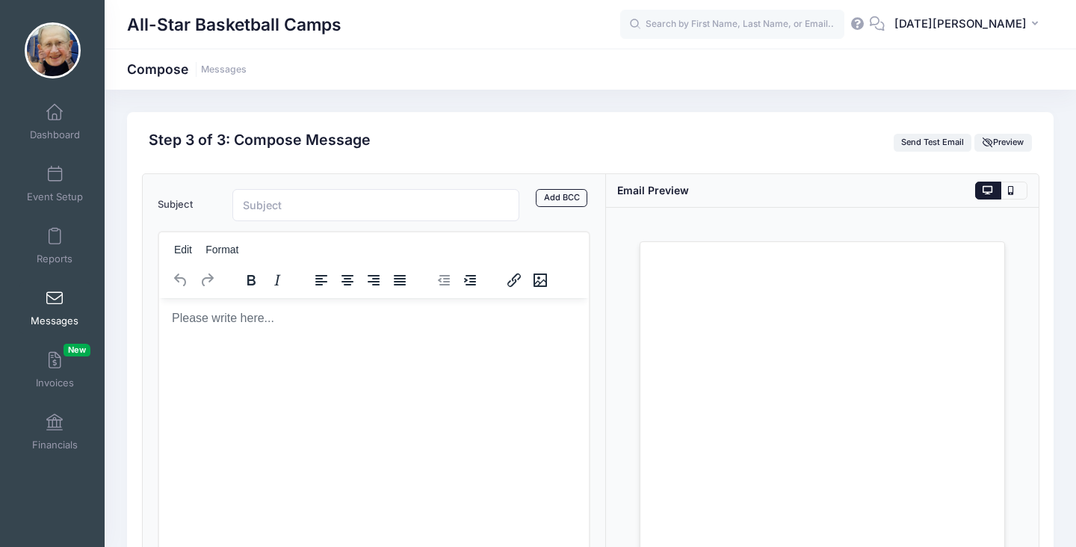
scroll to position [0, 0]
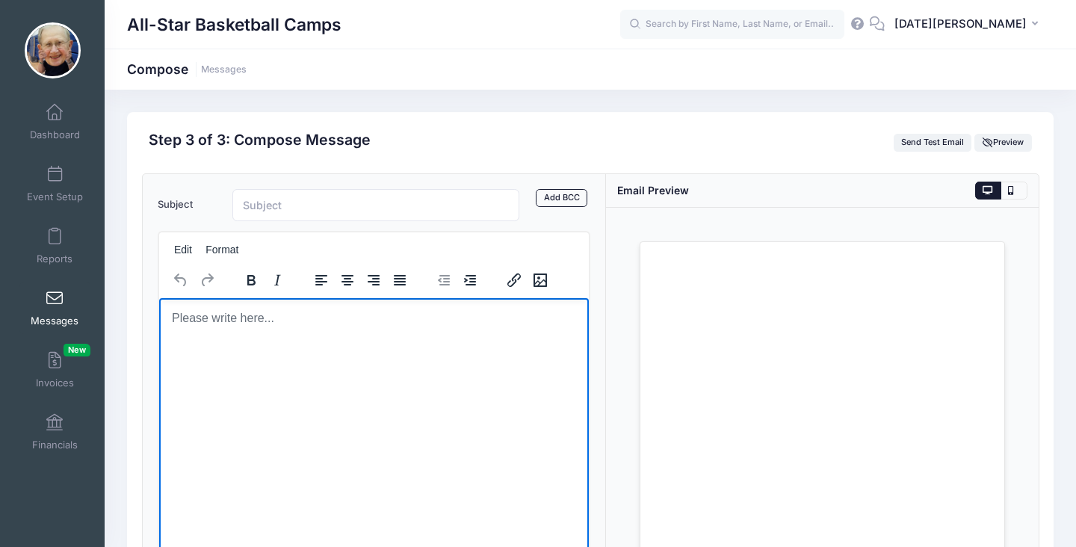
click at [460, 338] on html at bounding box center [373, 317] width 430 height 40
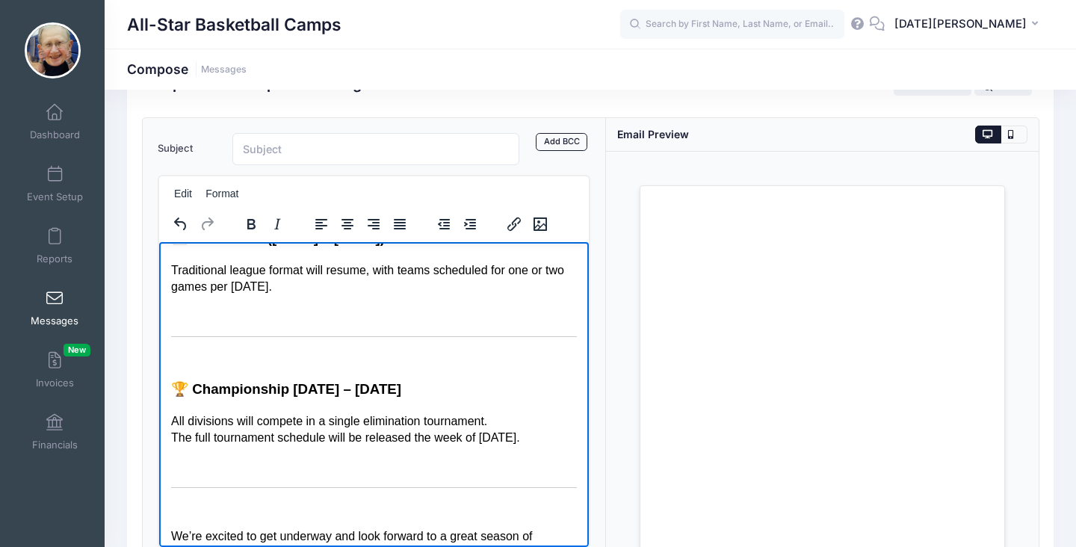
click at [523, 359] on p "Rich Text Area. Press ALT-0 for help." at bounding box center [373, 356] width 406 height 16
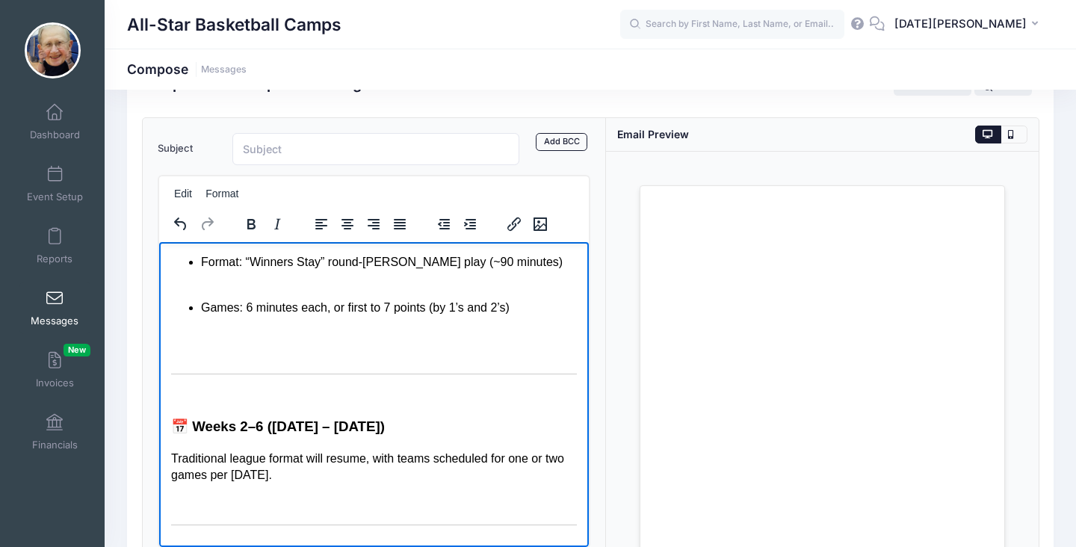
scroll to position [188, 0]
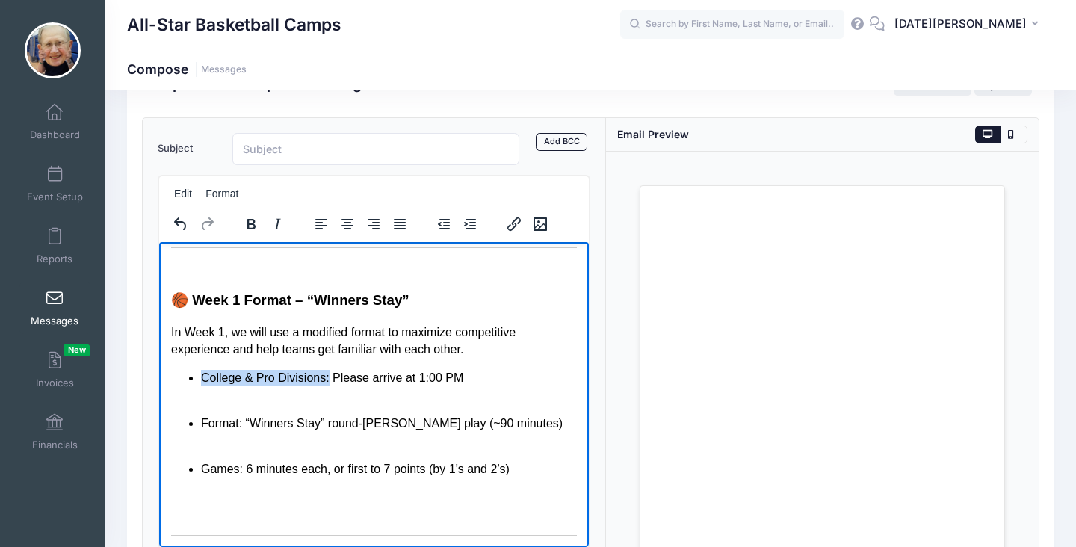
drag, startPoint x: 327, startPoint y: 377, endPoint x: 202, endPoint y: 374, distance: 124.8
click at [202, 374] on p "College & Pro Divisions: Please arrive at 1:00 PM" at bounding box center [388, 386] width 376 height 34
click at [382, 377] on p "All-Star Division Please arrive at 1:00 PM" at bounding box center [388, 386] width 376 height 34
click at [615, 330] on div "Loading..." at bounding box center [822, 383] width 433 height 462
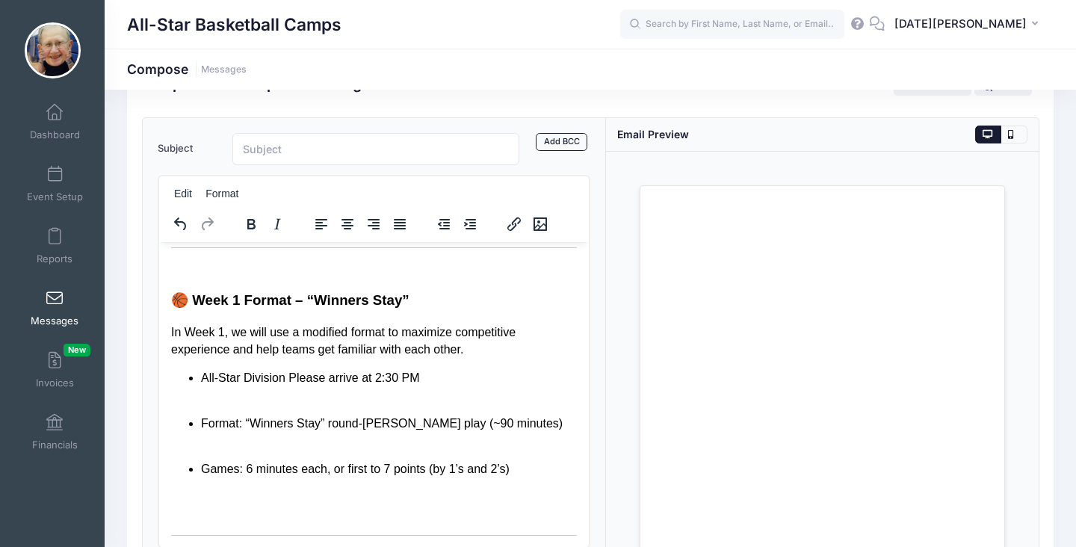
click at [501, 372] on p "All-Star Division Please arrive at 2:30 PM" at bounding box center [388, 386] width 376 height 34
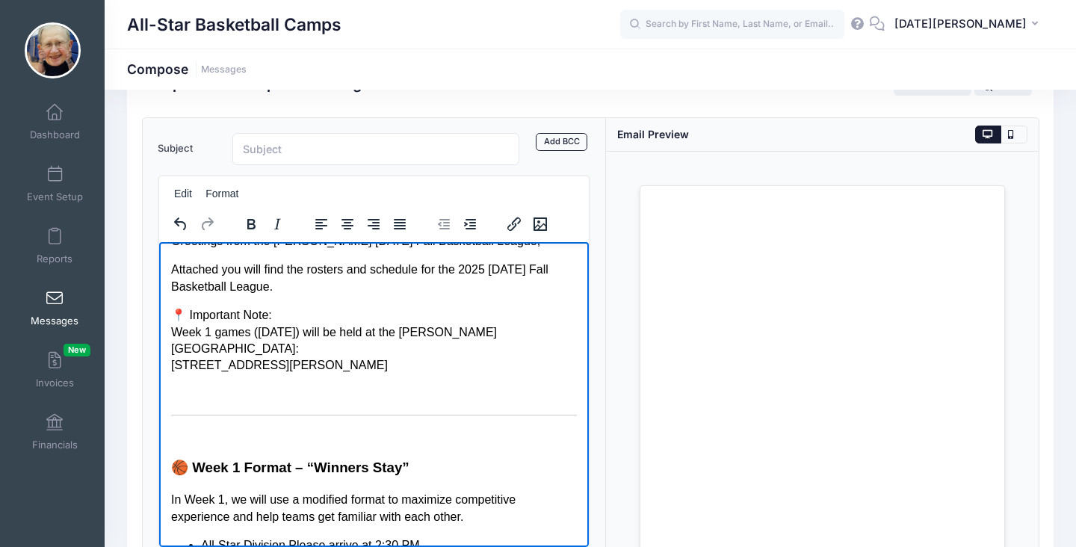
scroll to position [13, 0]
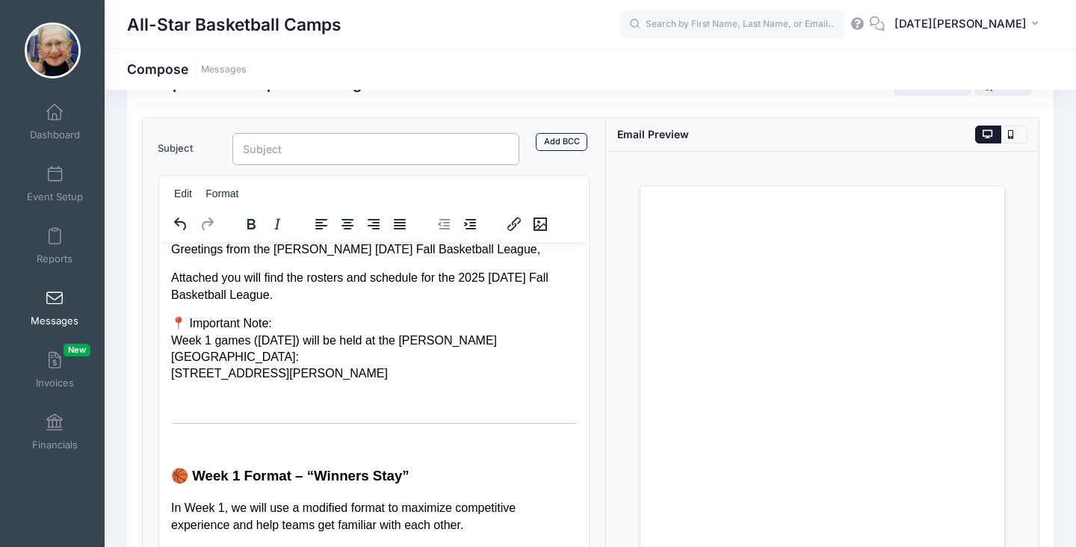
click at [344, 158] on input "Subject" at bounding box center [375, 149] width 287 height 32
type input "2025 SFBL – Rosters & Week 1 Schedule"
click at [1014, 247] on div "Loading..." at bounding box center [822, 383] width 433 height 462
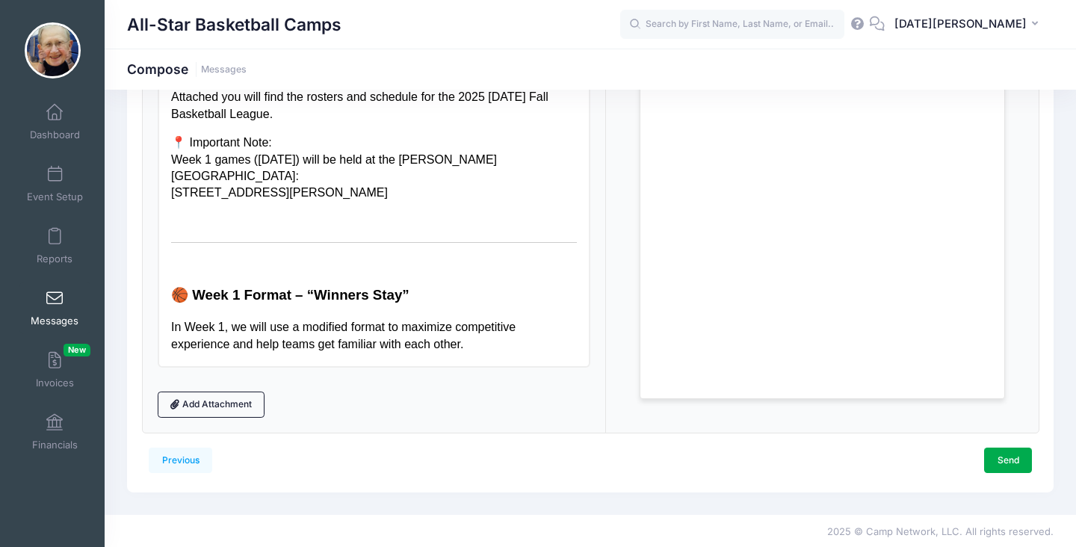
scroll to position [239, 0]
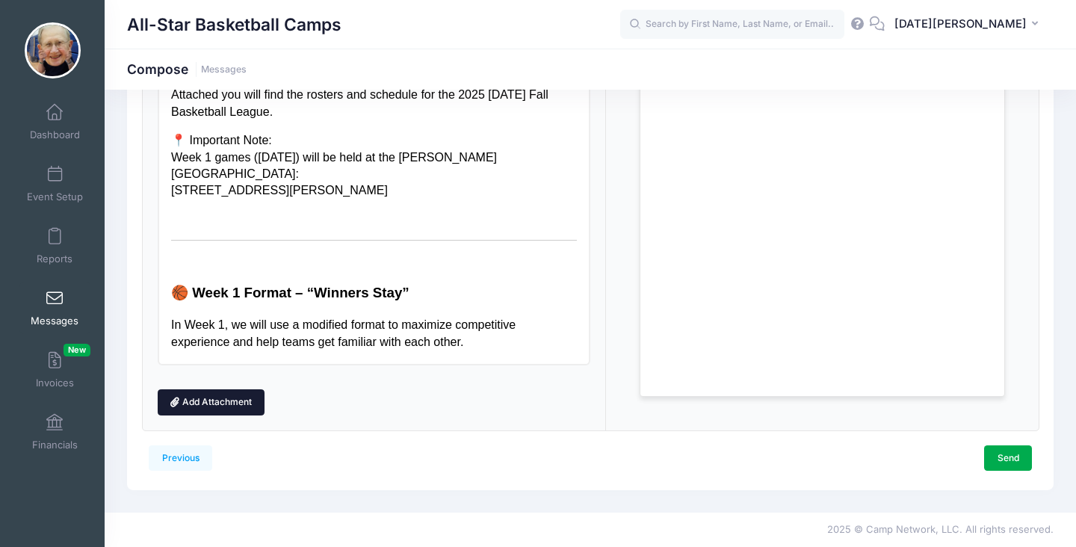
click at [252, 397] on link "Add Attachment" at bounding box center [212, 401] width 108 height 25
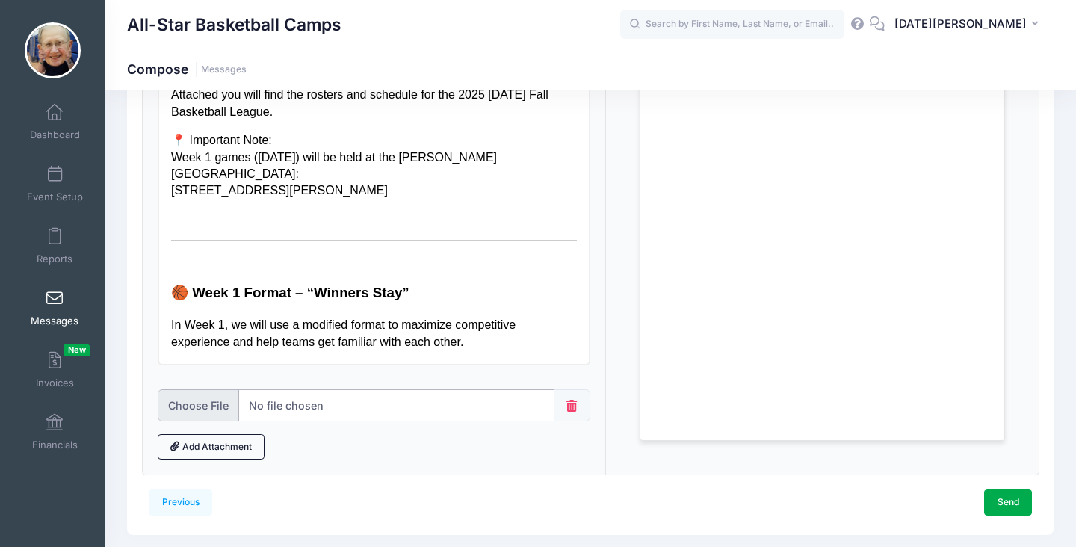
click at [287, 406] on input "file" at bounding box center [356, 405] width 397 height 32
type input "C:\fakepath\All-Star SFBL Roster & Schedule 2025.pdf"
click at [1013, 501] on link "Send" at bounding box center [1008, 501] width 48 height 25
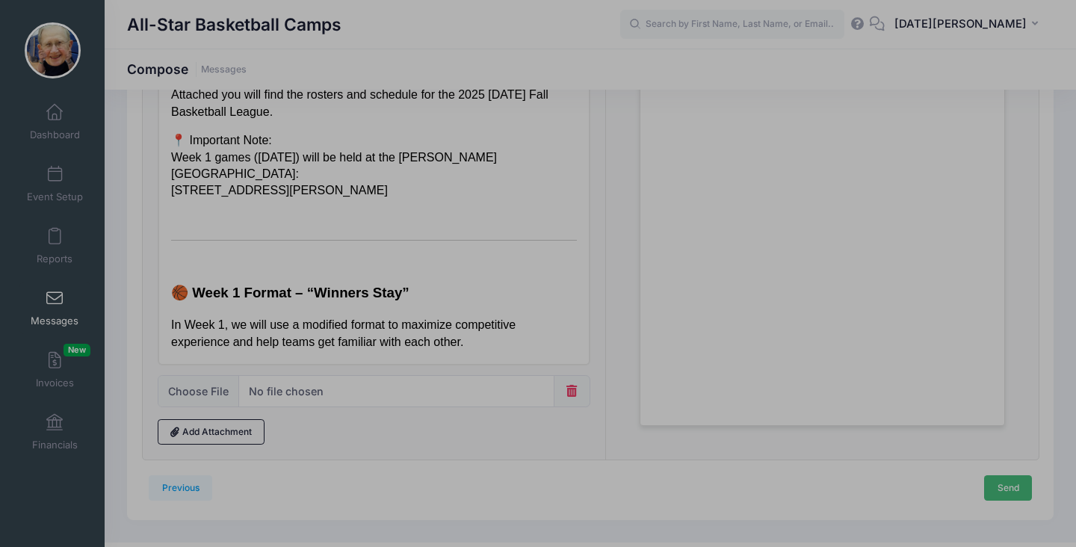
scroll to position [0, 0]
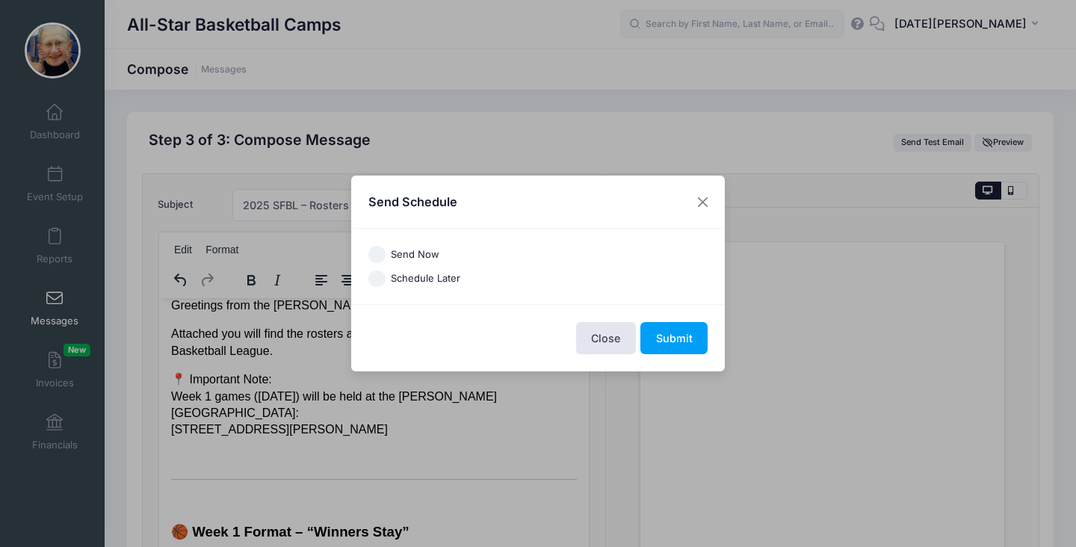
click at [378, 252] on input "Send Now" at bounding box center [376, 254] width 17 height 17
radio input "true"
click at [675, 335] on button "Submit" at bounding box center [673, 338] width 67 height 32
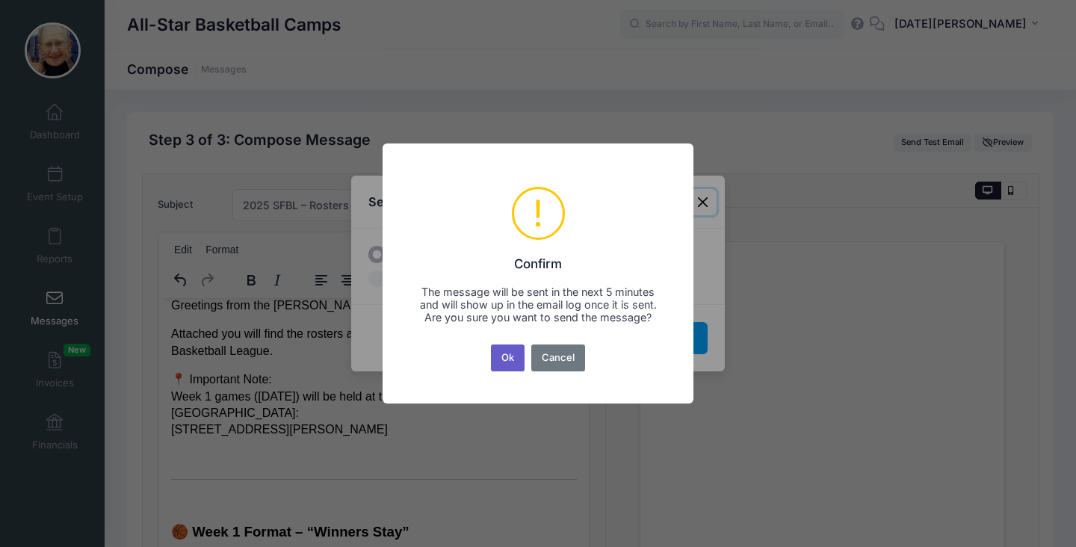
click at [511, 364] on button "Ok" at bounding box center [508, 357] width 34 height 27
